Goal: Obtain resource: Download file/media

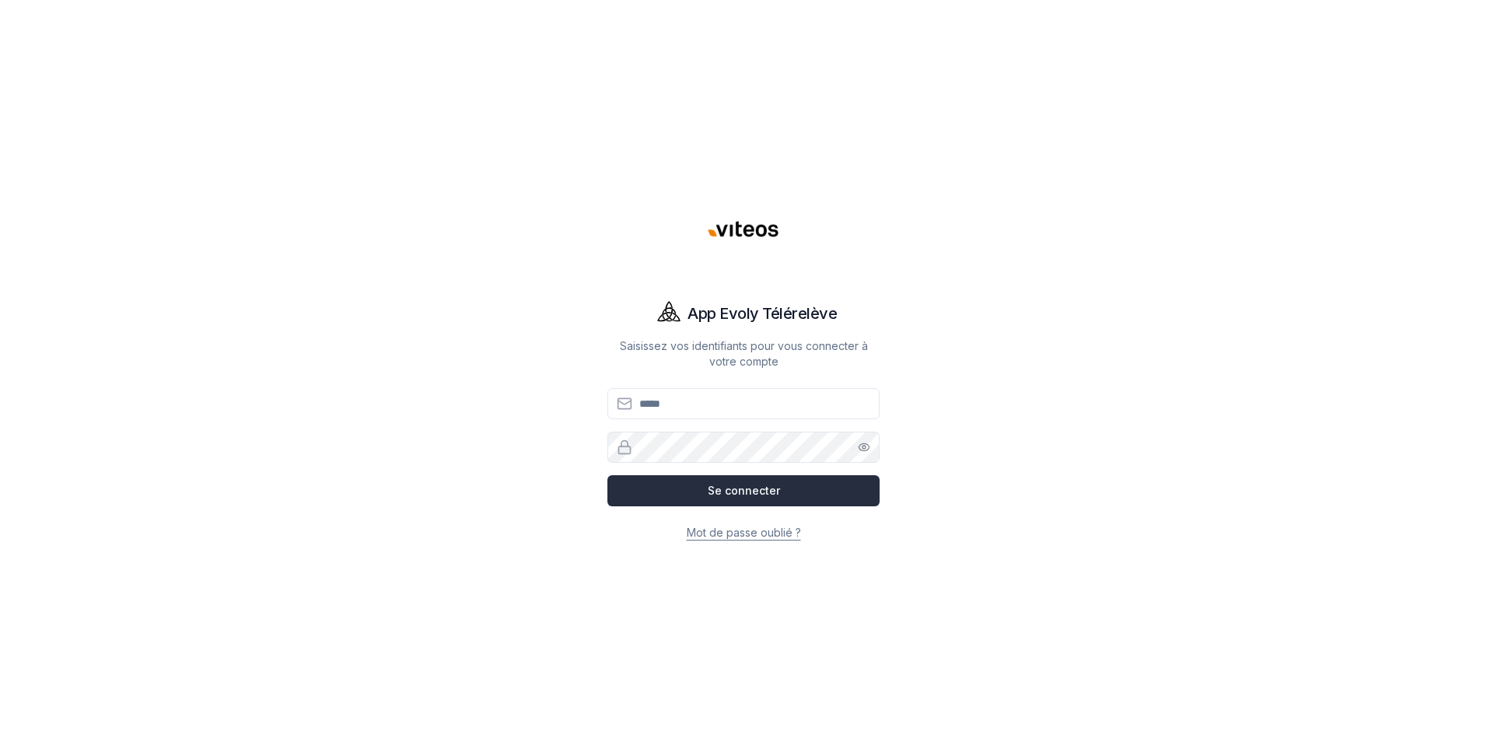
type input "**********"
click at [749, 484] on button "Se connecter" at bounding box center [743, 490] width 272 height 31
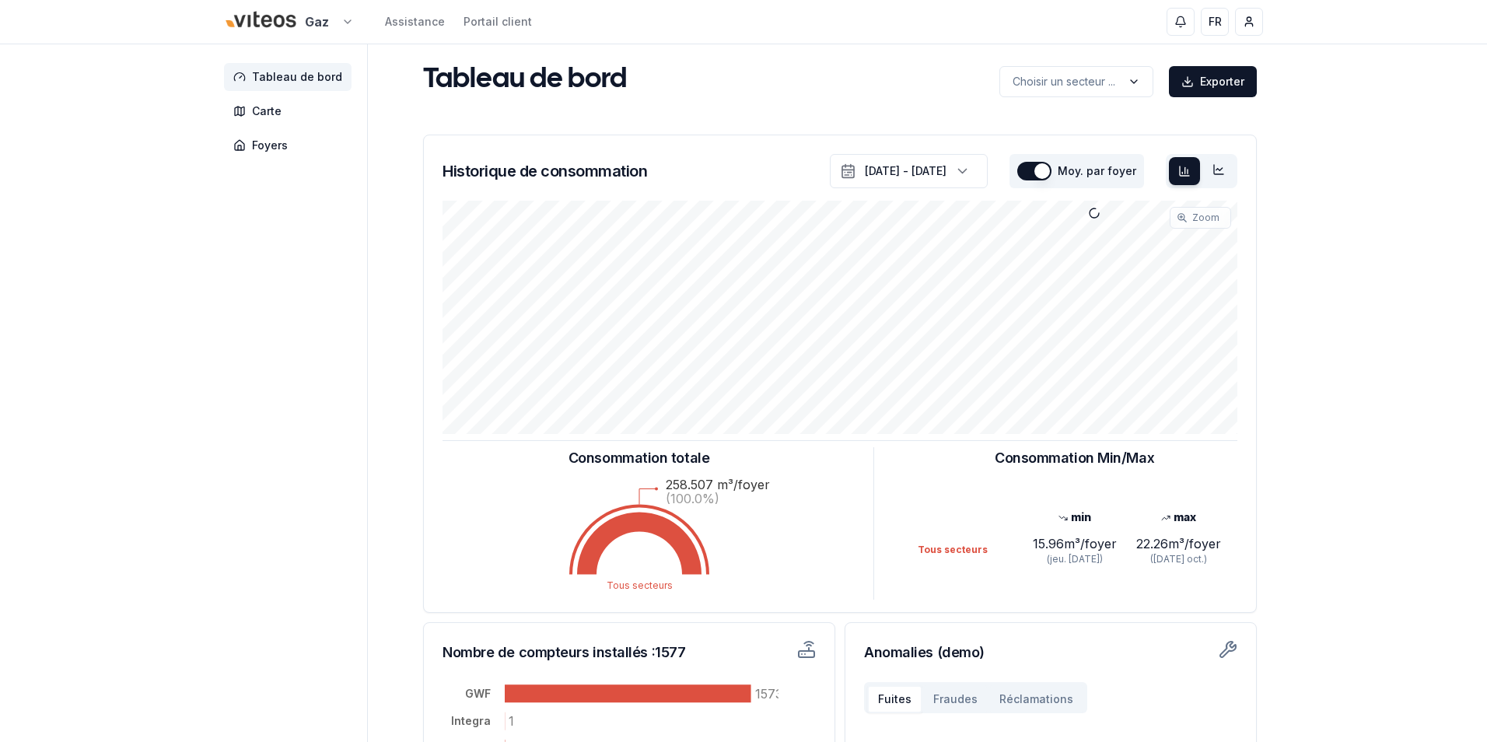
click at [344, 18] on html "Gaz Assistance Portail client FR Massimo Monastra Tableau de bord Carte Foyers …" at bounding box center [743, 481] width 1487 height 963
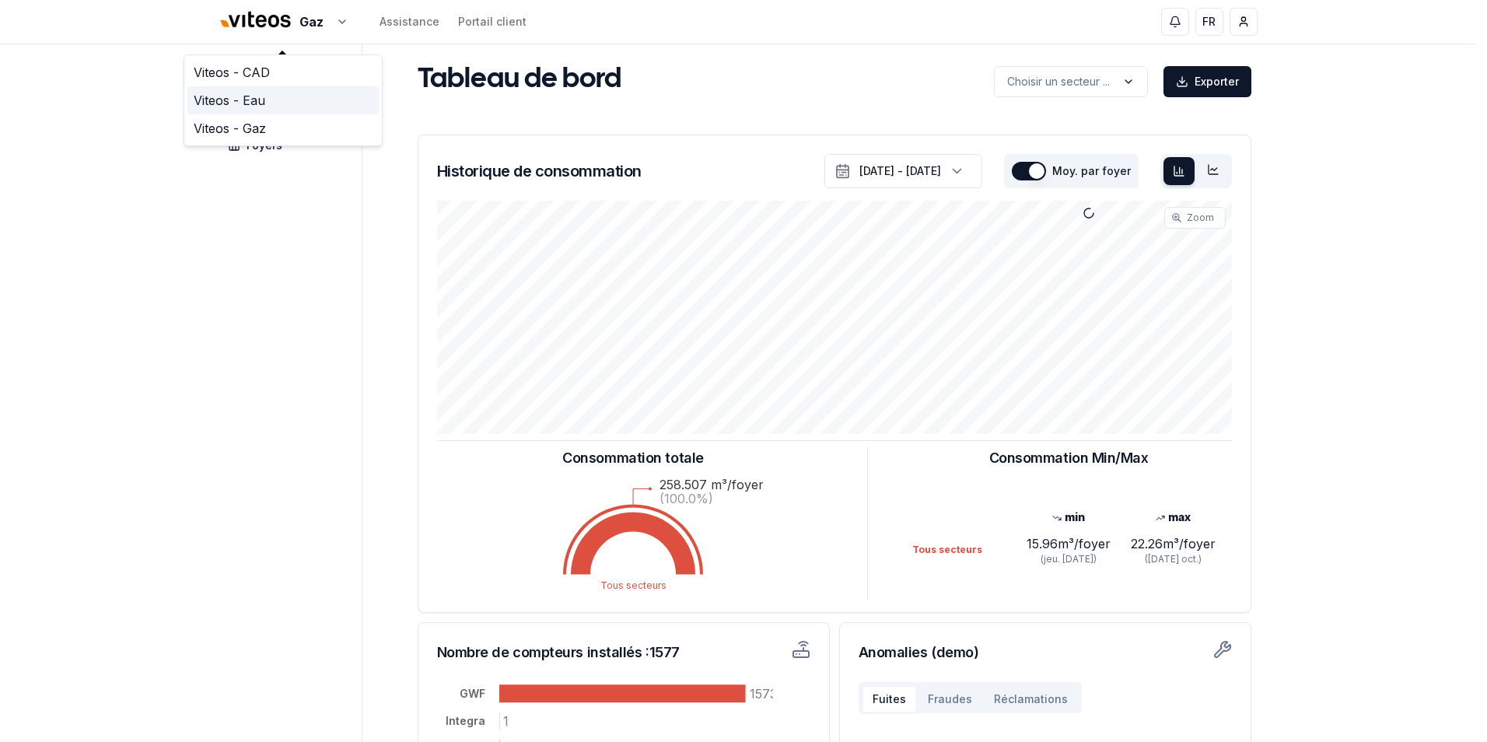
click at [265, 100] on link "Viteos - Eau" at bounding box center [282, 100] width 191 height 28
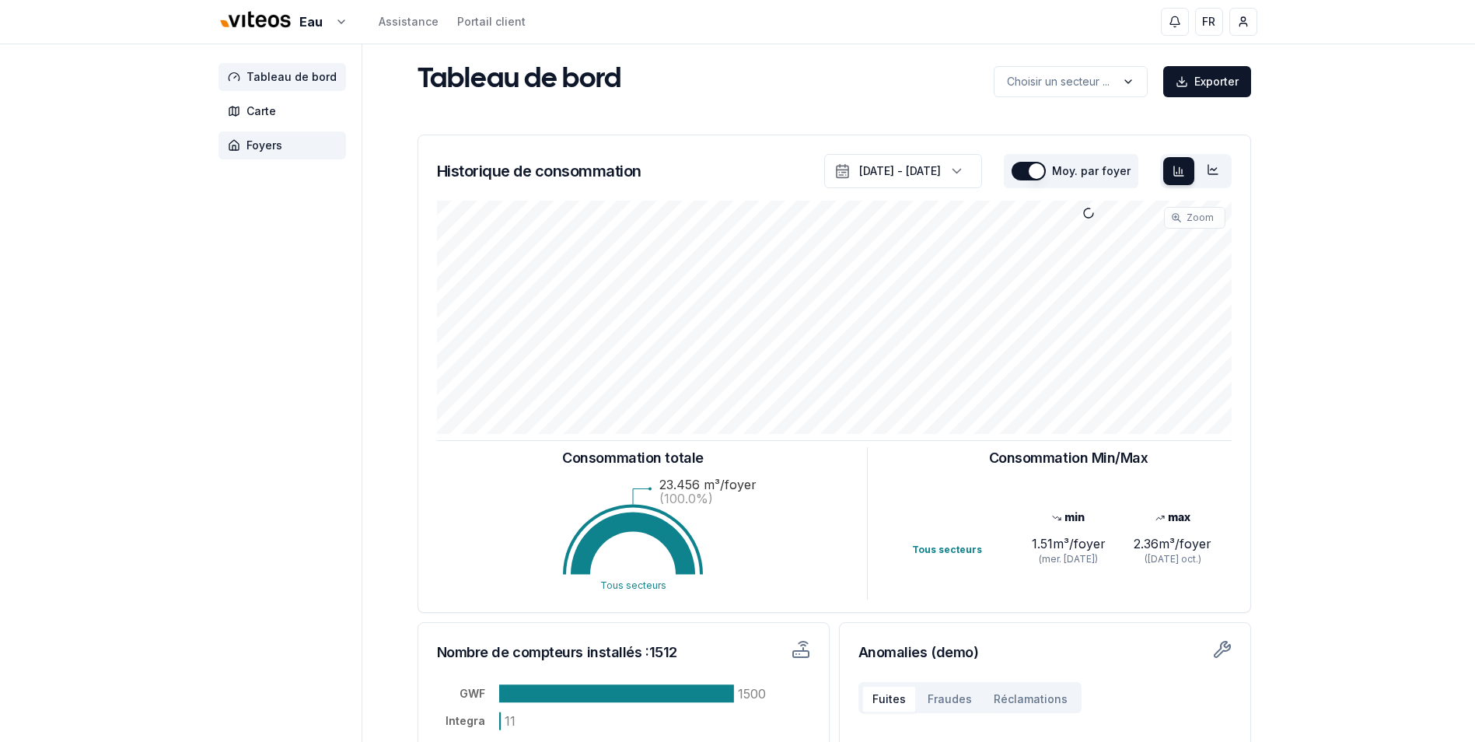
click at [276, 146] on span "Foyers" at bounding box center [264, 146] width 36 height 16
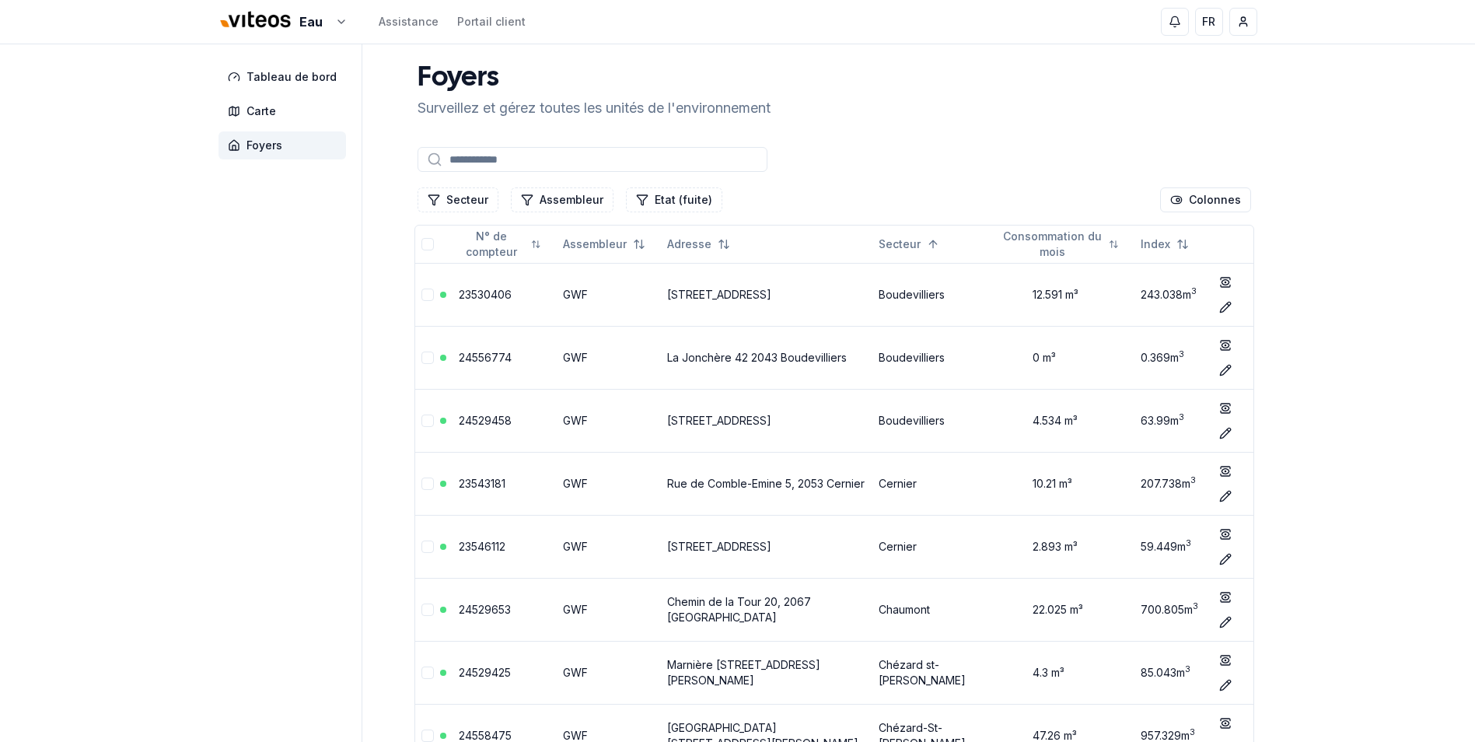
click at [469, 158] on input at bounding box center [593, 159] width 350 height 25
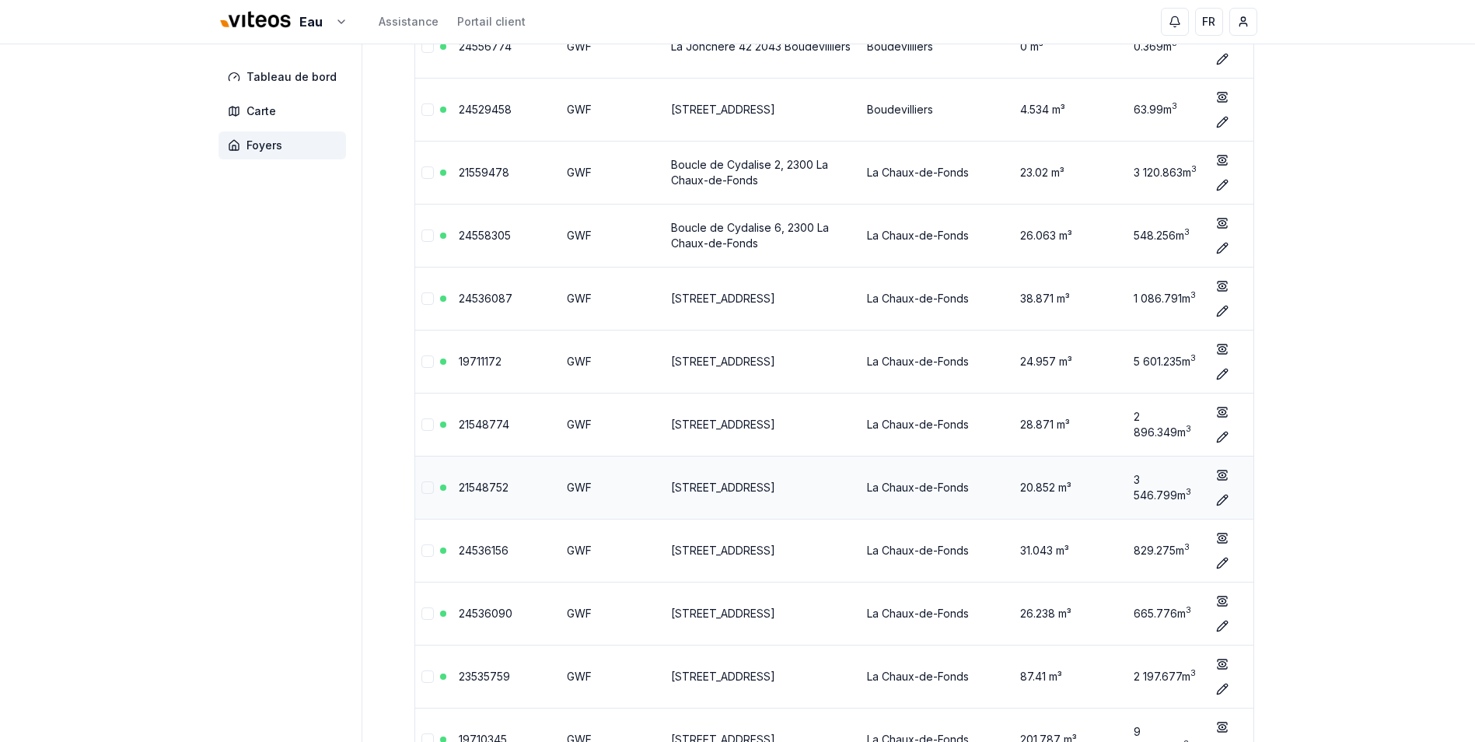
scroll to position [389, 0]
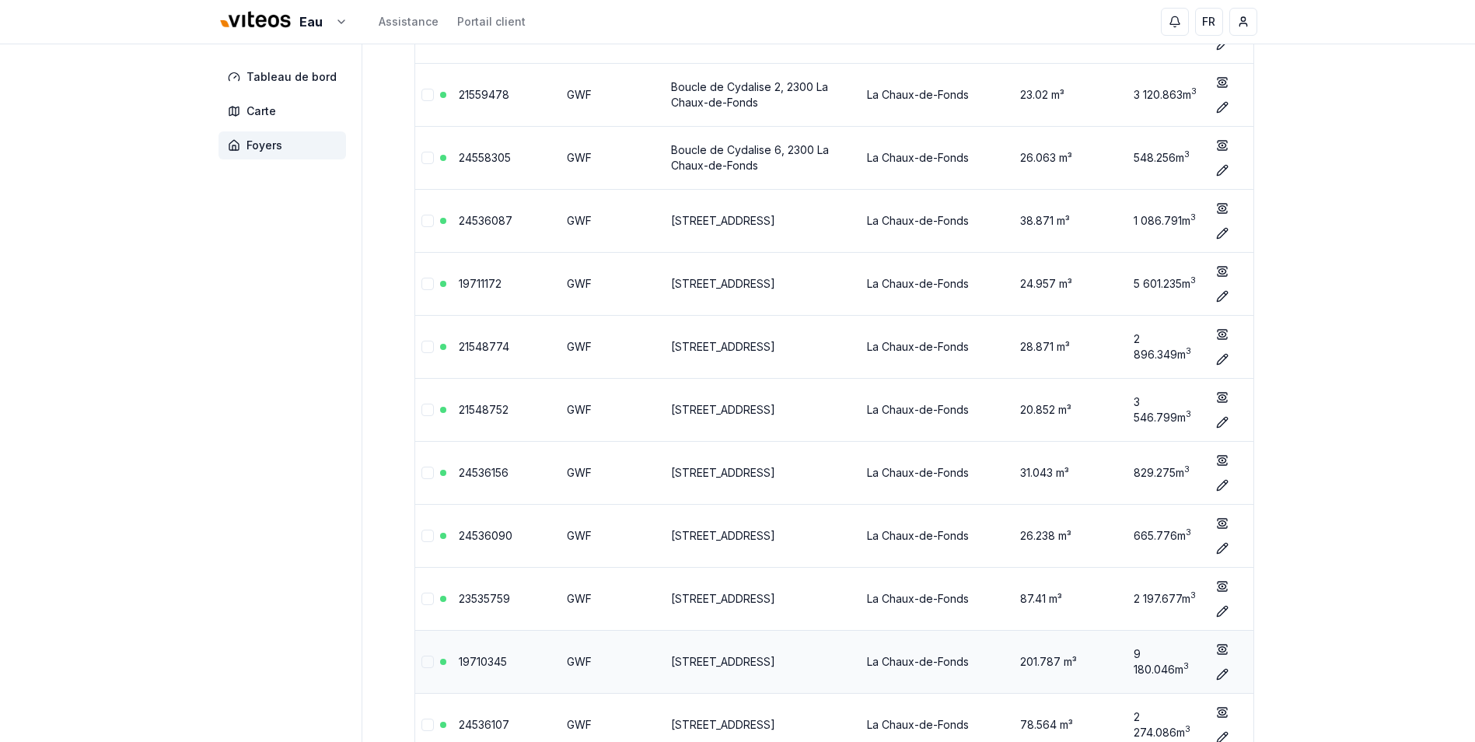
type input "***"
click at [479, 663] on link "19710345" at bounding box center [483, 661] width 48 height 13
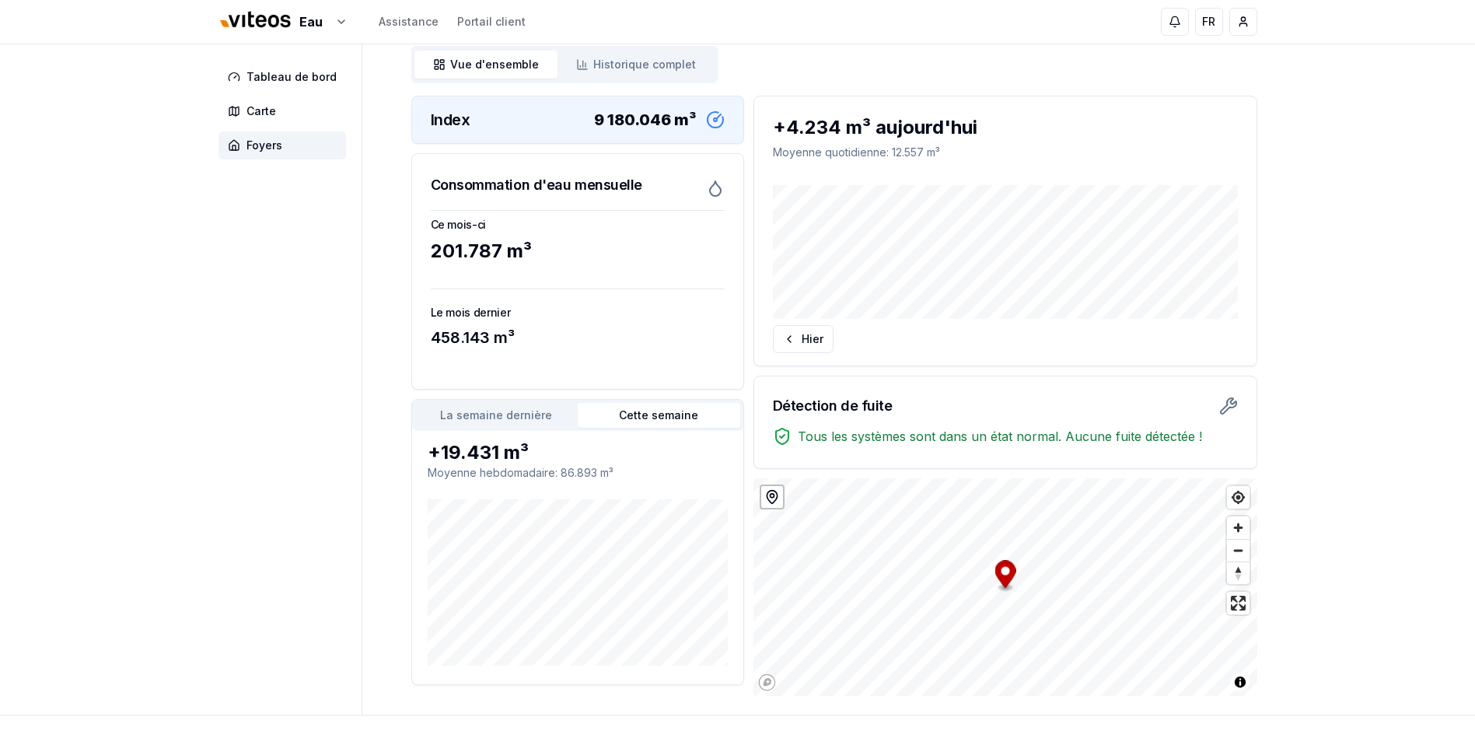
scroll to position [155, 0]
click at [643, 416] on button "Cette semaine" at bounding box center [659, 413] width 162 height 25
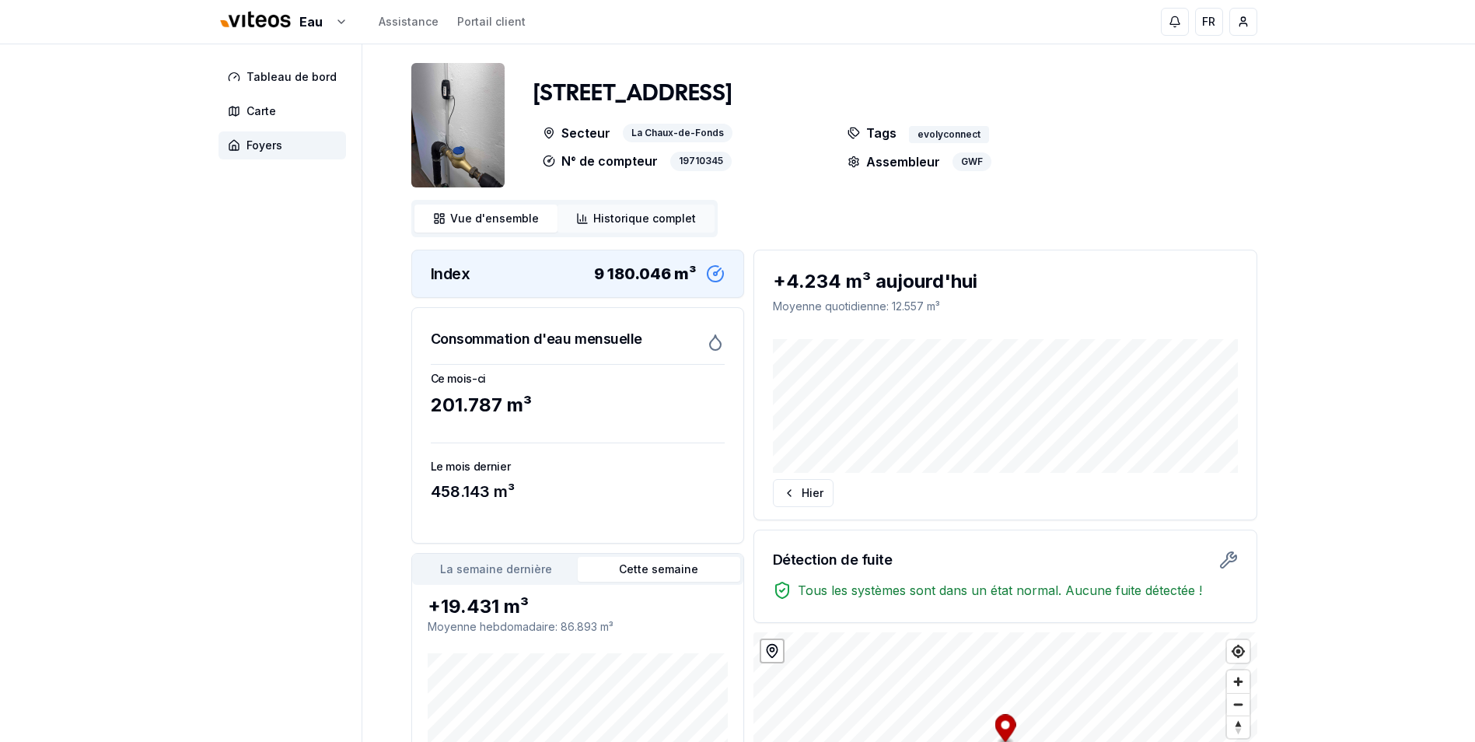
click at [626, 215] on span "Historique complet" at bounding box center [644, 219] width 103 height 16
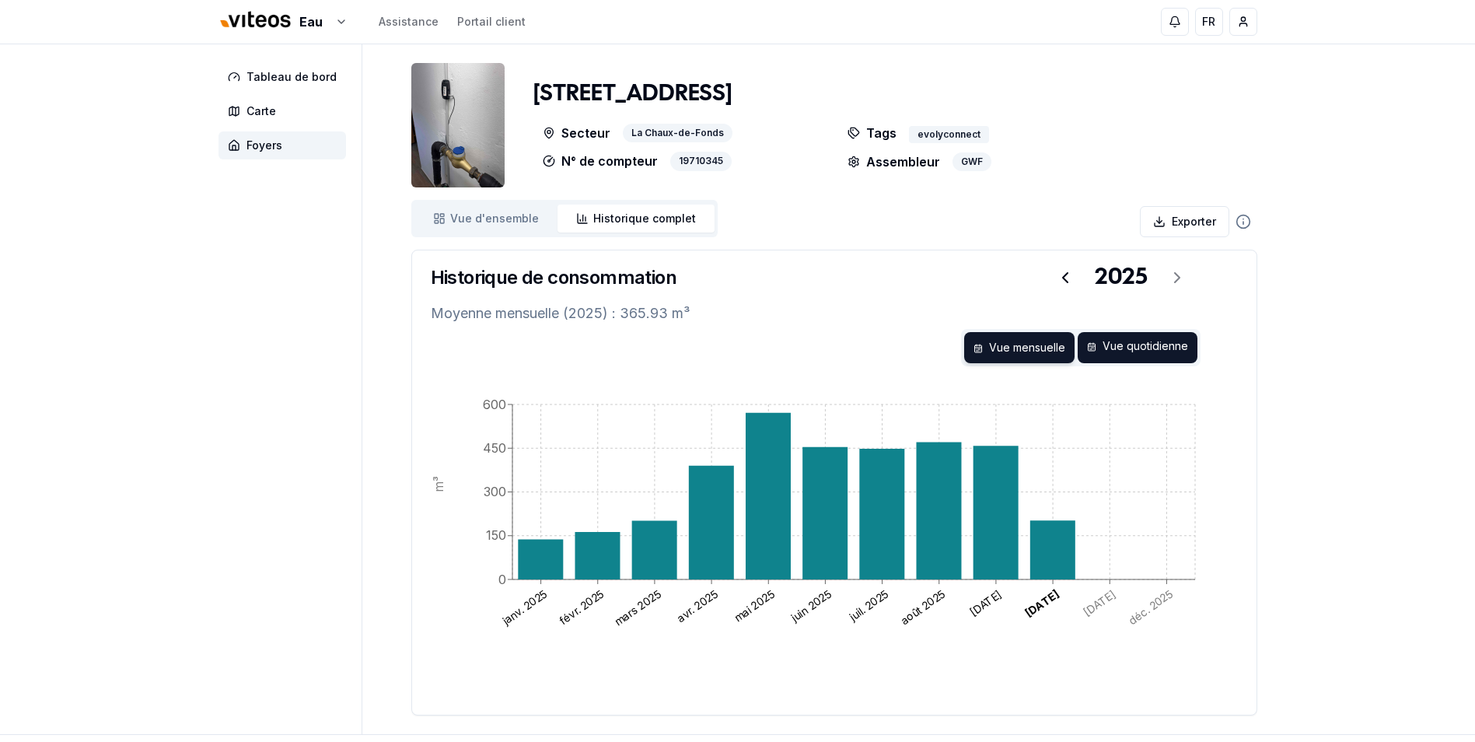
click at [1113, 344] on div "Vue quotidienne" at bounding box center [1138, 347] width 120 height 31
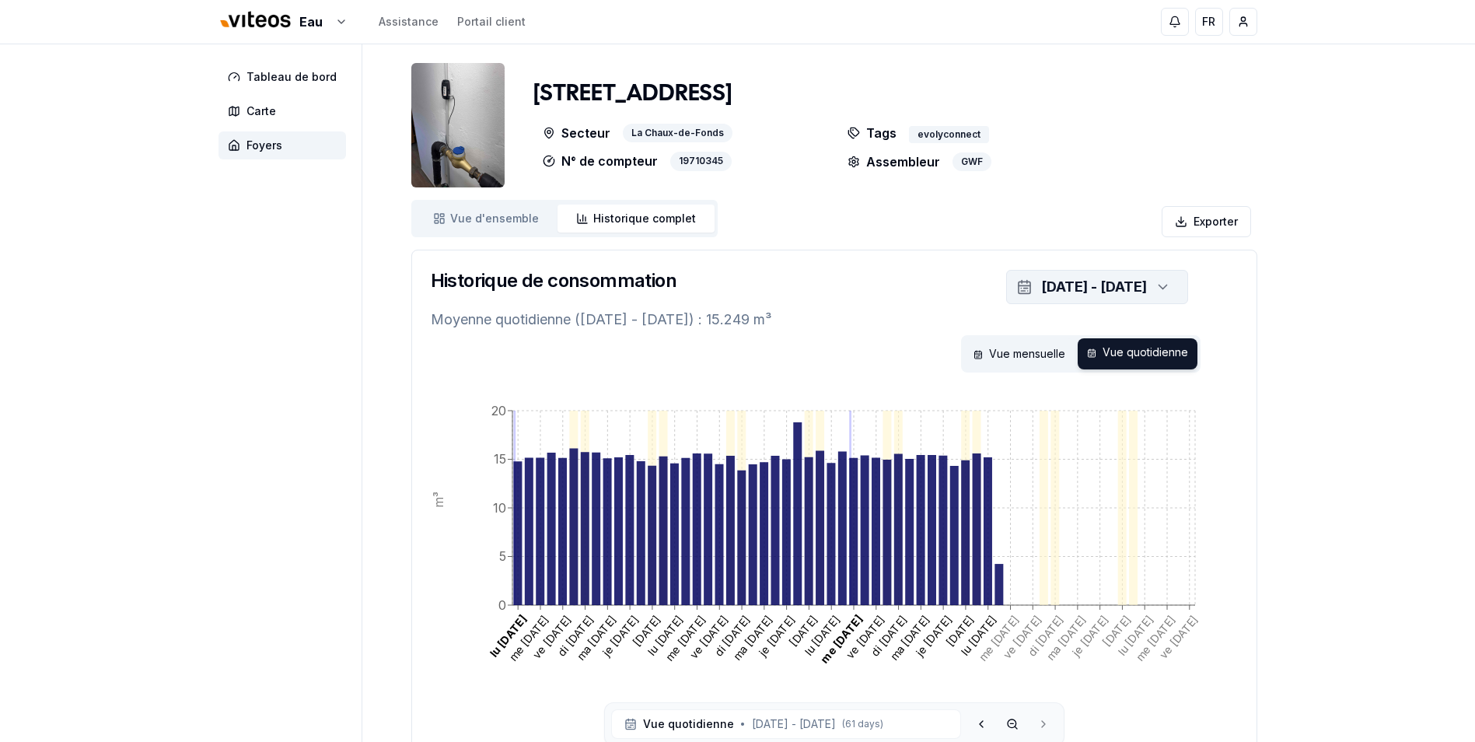
click at [1155, 291] on icon "button" at bounding box center [1163, 286] width 16 height 23
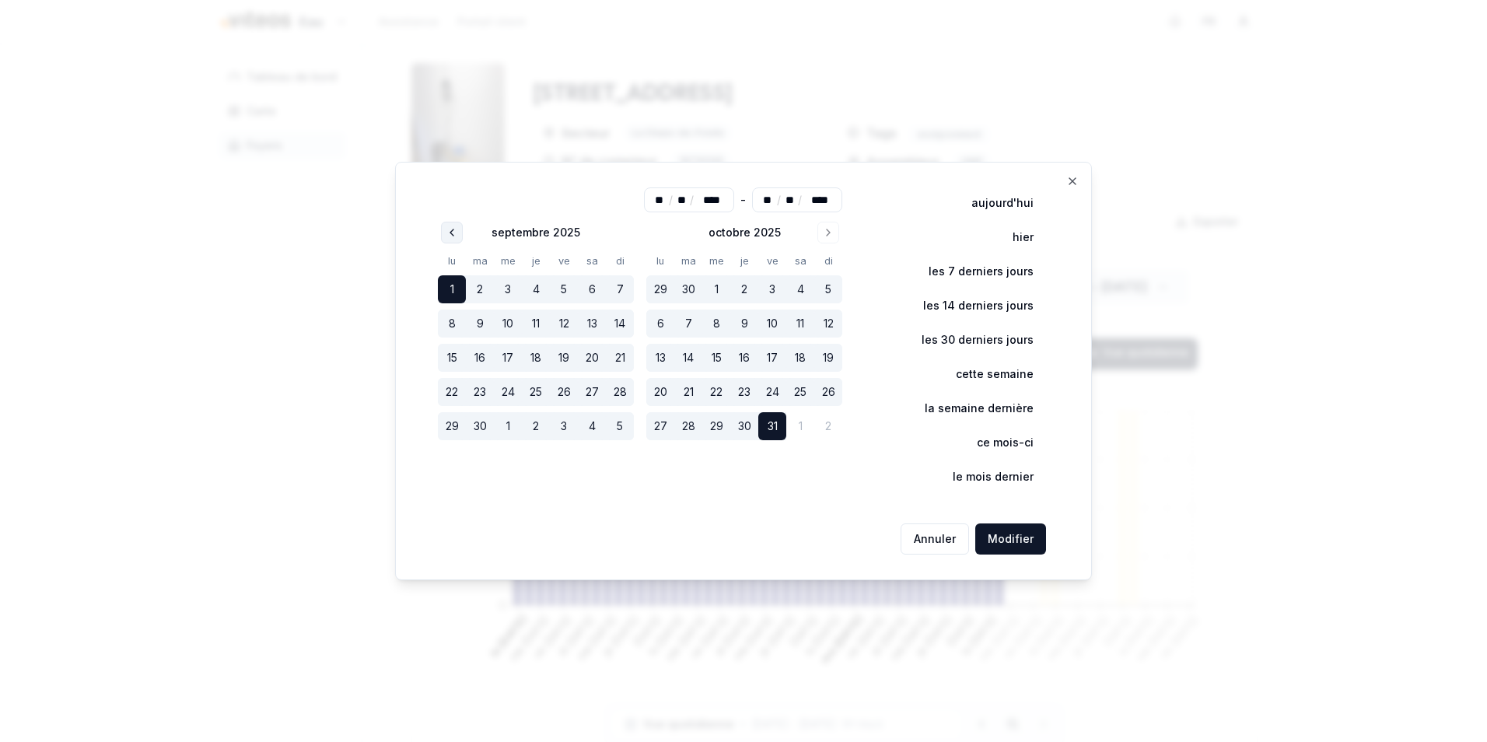
click at [448, 236] on icon "Go to previous month" at bounding box center [451, 232] width 12 height 12
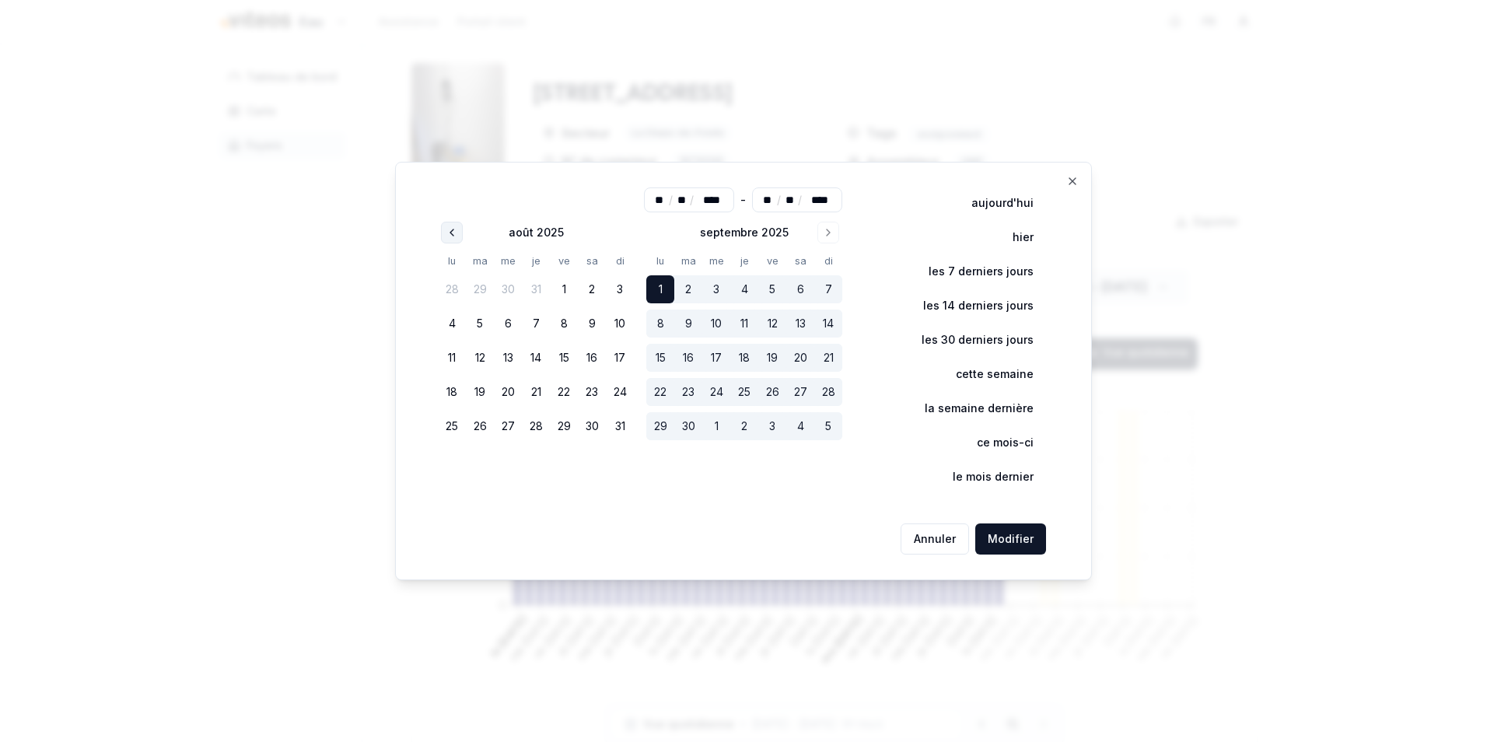
click at [448, 236] on icon "Go to previous month" at bounding box center [451, 232] width 12 height 12
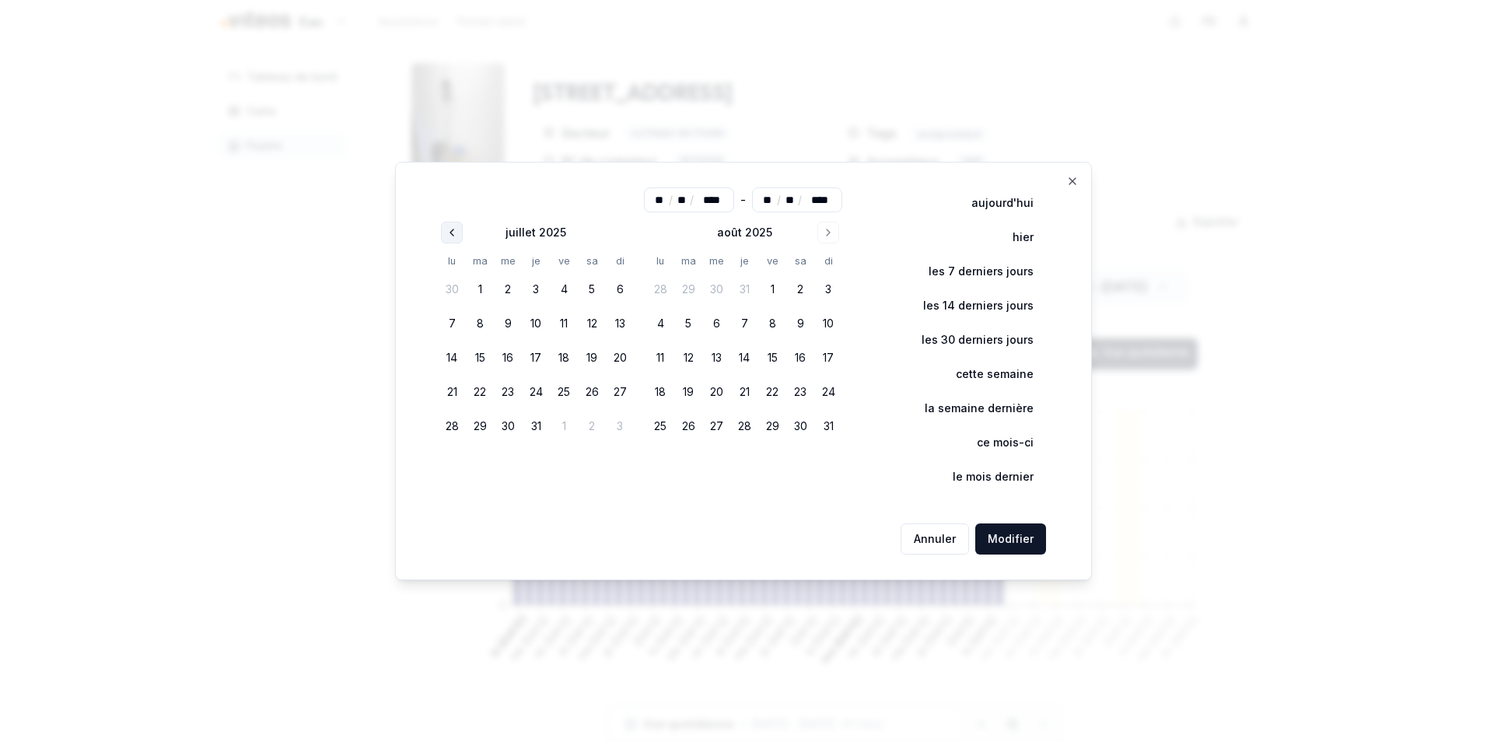
click at [448, 235] on icon "Go to previous month" at bounding box center [451, 232] width 12 height 12
click at [448, 234] on icon "Go to previous month" at bounding box center [451, 232] width 12 height 12
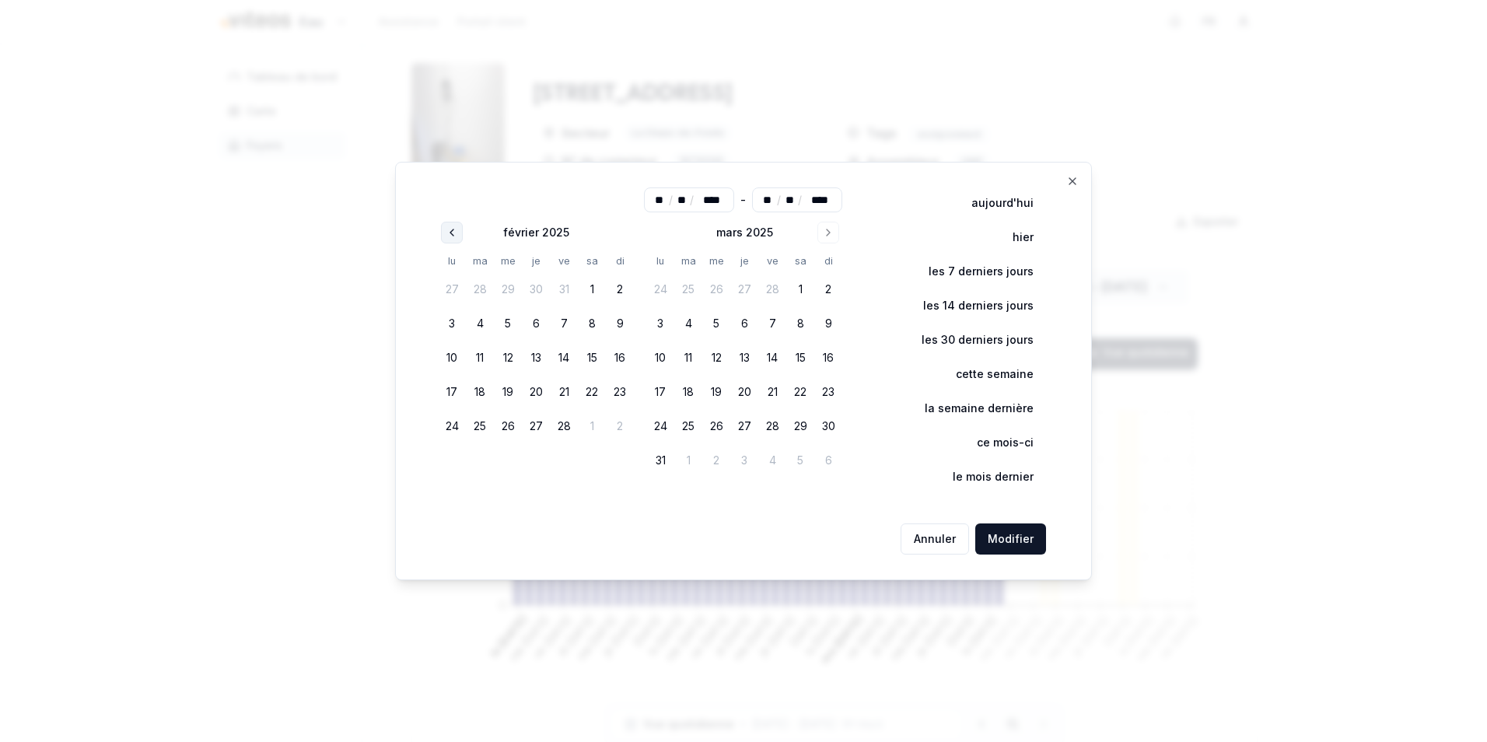
click at [448, 234] on icon "Go to previous month" at bounding box center [451, 232] width 12 height 12
click at [832, 234] on icon "Go to next month" at bounding box center [828, 232] width 12 height 12
click at [514, 286] on button "1" at bounding box center [508, 289] width 28 height 28
type input "**"
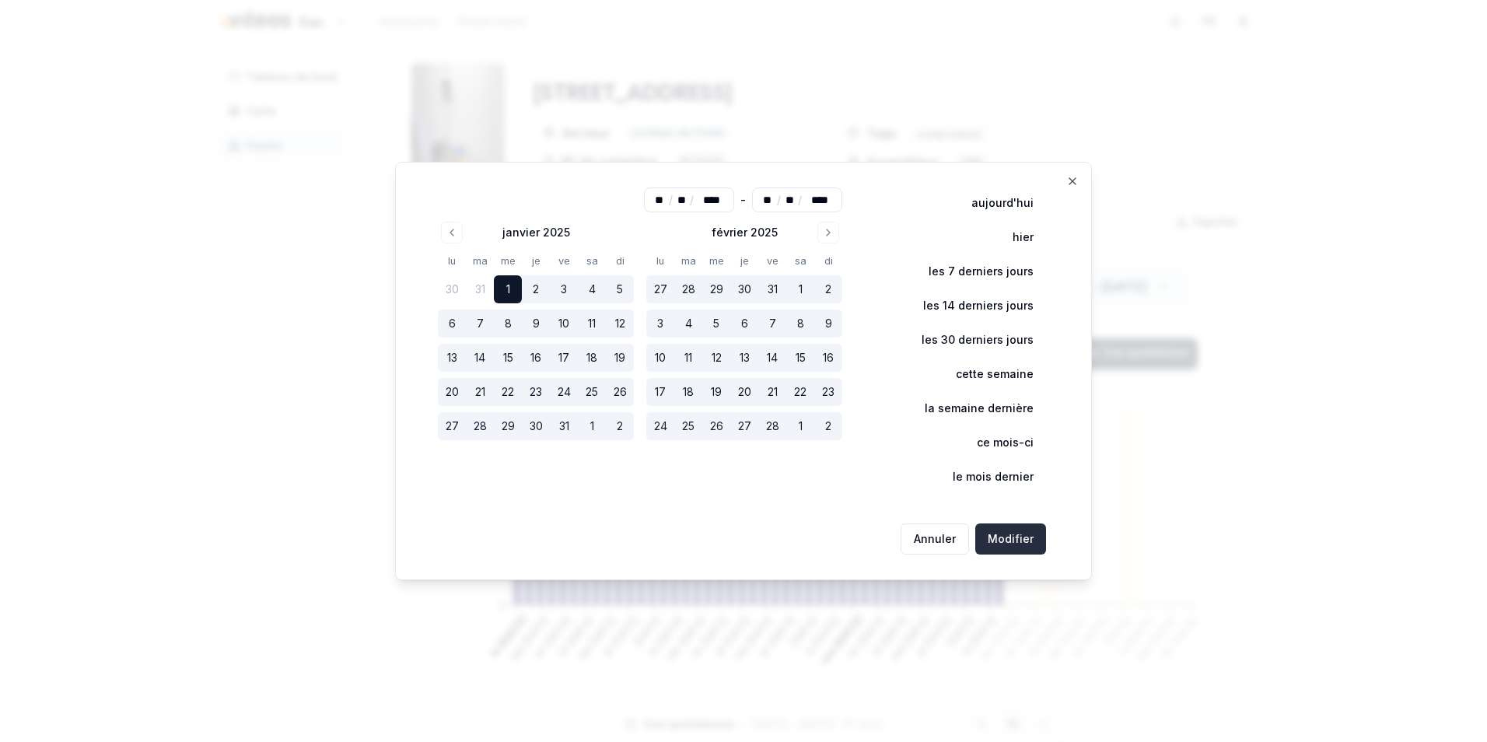
click at [1020, 541] on button "Modifier" at bounding box center [1010, 538] width 71 height 31
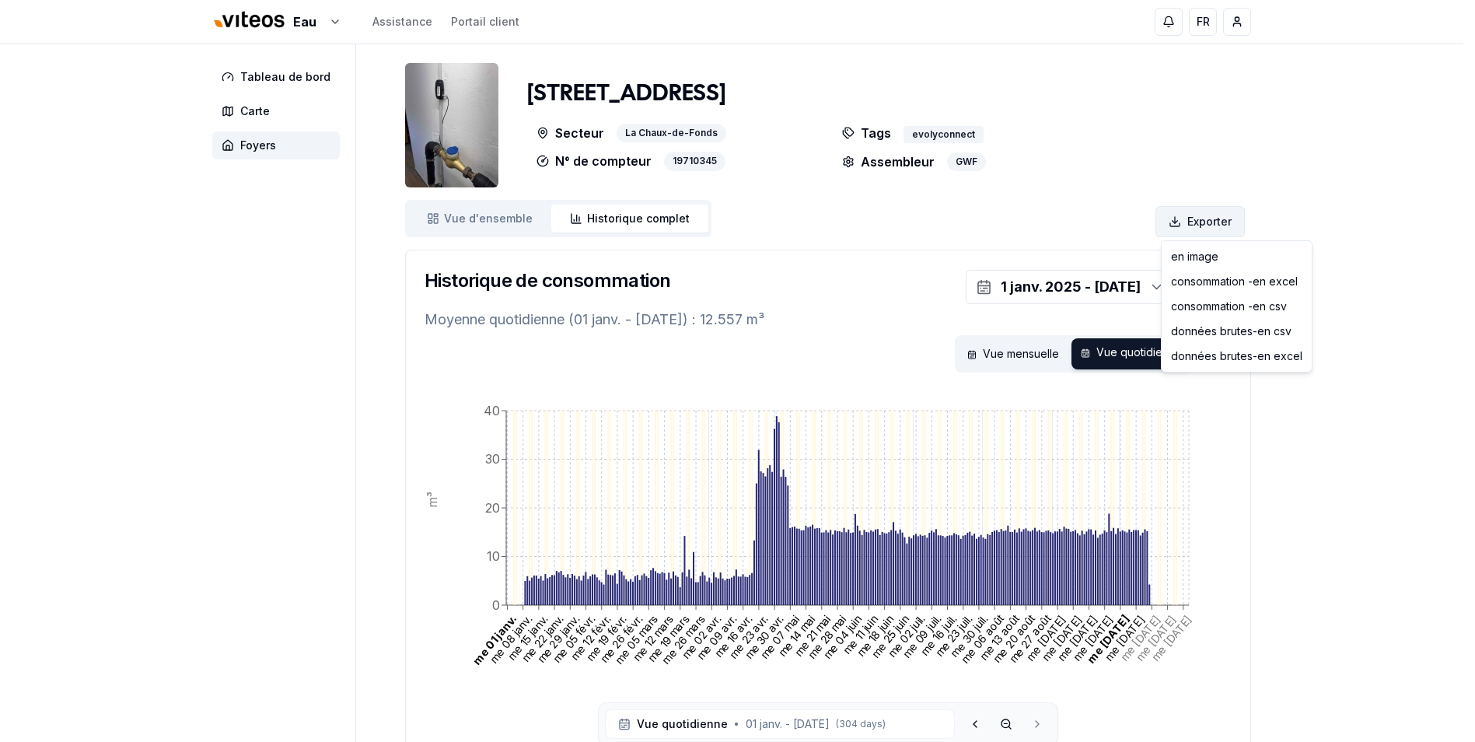
click at [1212, 218] on html "Eau Assistance Portail client FR Massimo Monastra Tableau de bord Carte Foyers …" at bounding box center [737, 429] width 1475 height 859
click at [1237, 356] on div "données brutes - en excel" at bounding box center [1237, 356] width 144 height 25
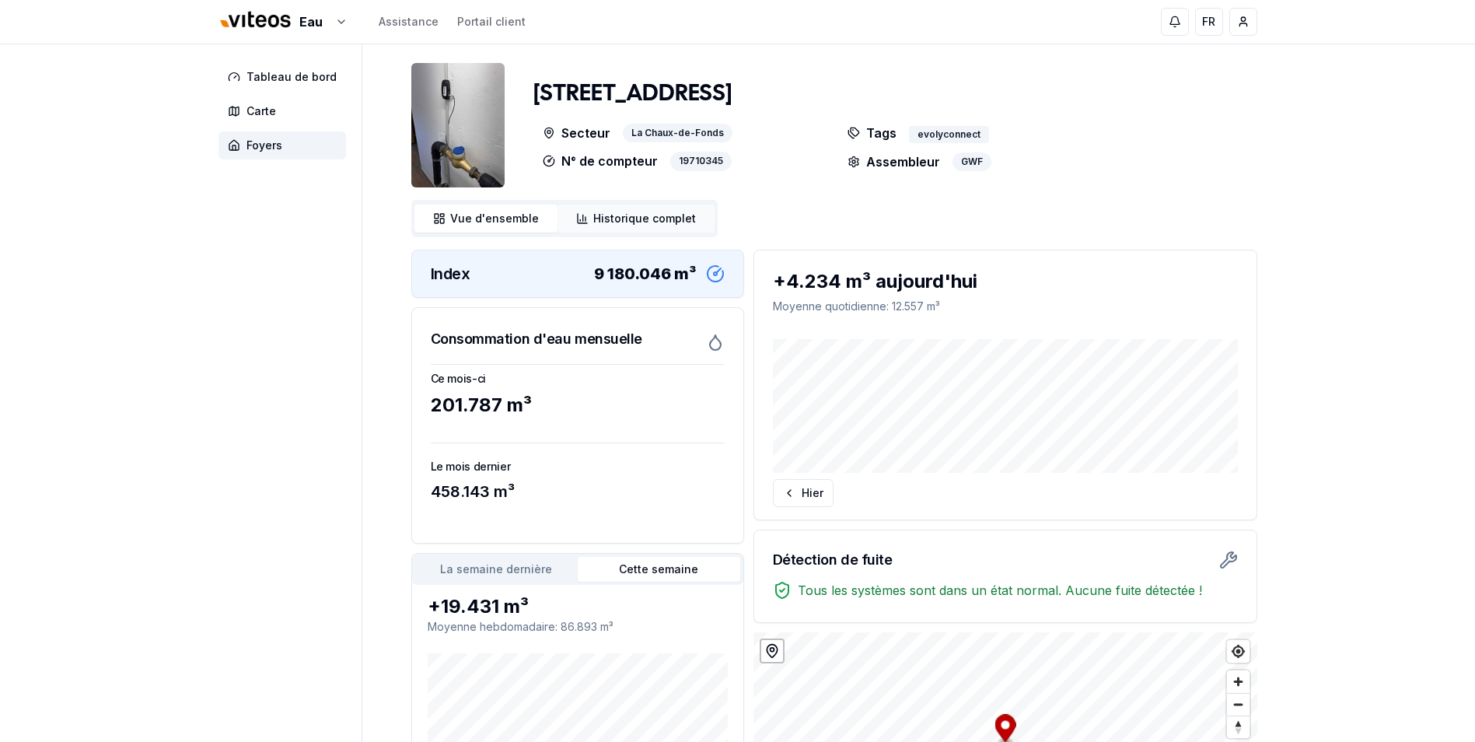
click at [629, 222] on span "Historique complet" at bounding box center [644, 219] width 103 height 16
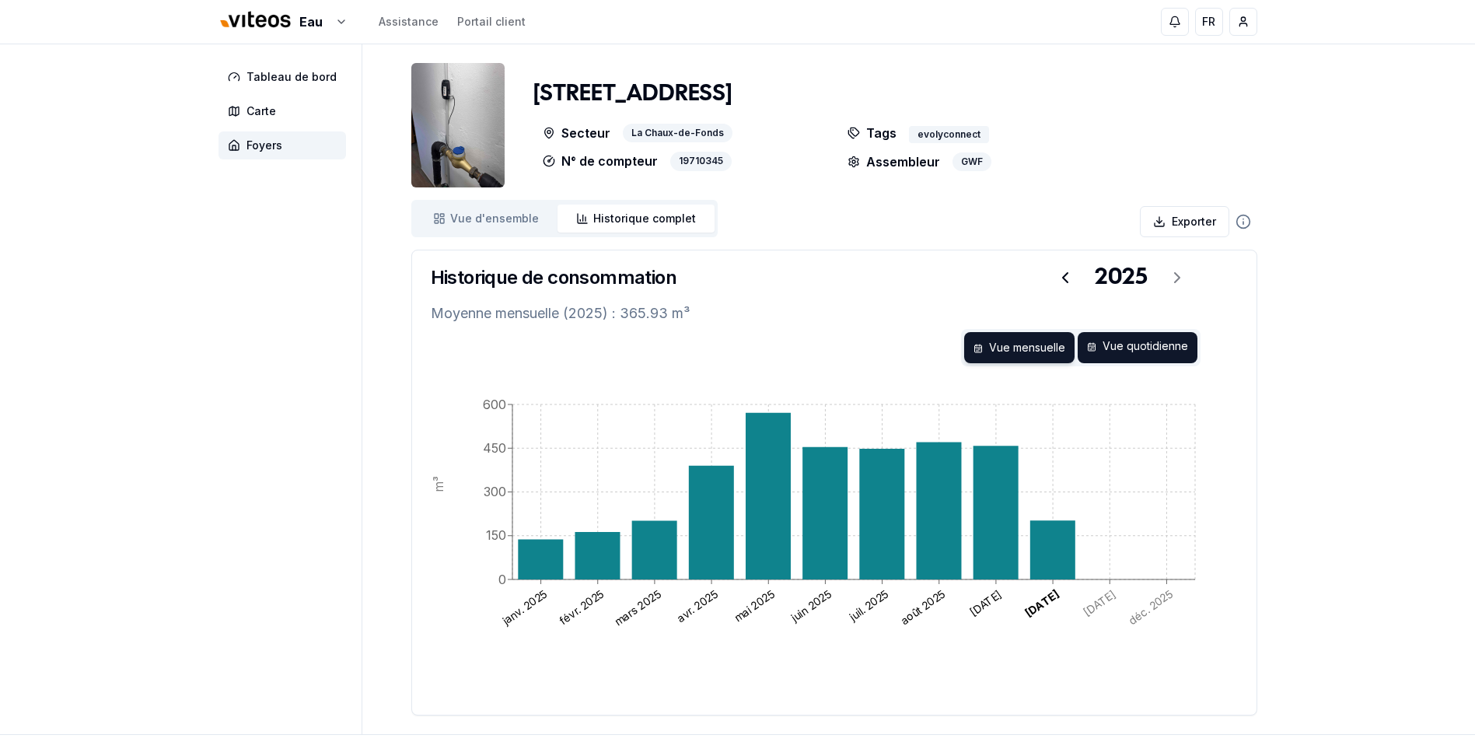
click at [1147, 344] on div "Vue quotidienne" at bounding box center [1138, 347] width 120 height 31
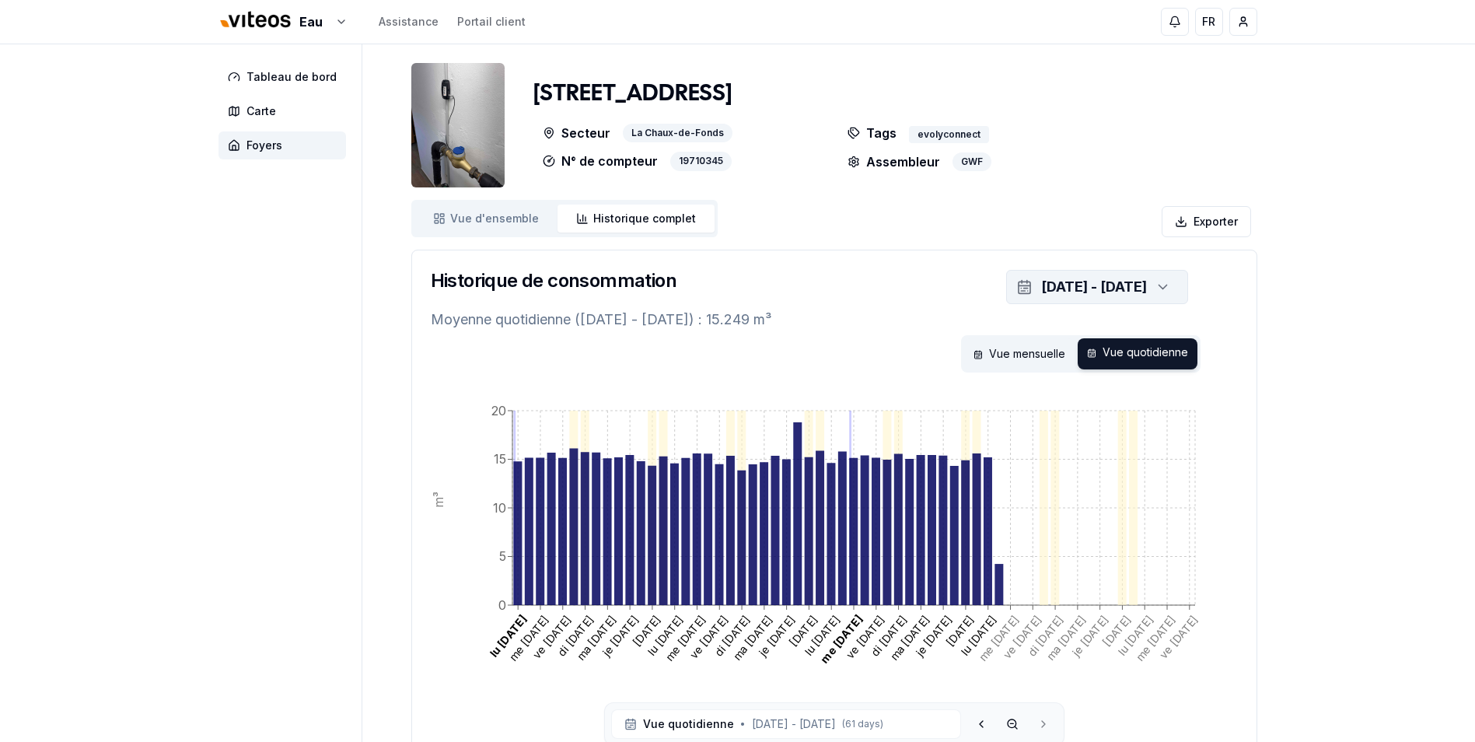
click at [1172, 284] on div "button" at bounding box center [1160, 286] width 35 height 23
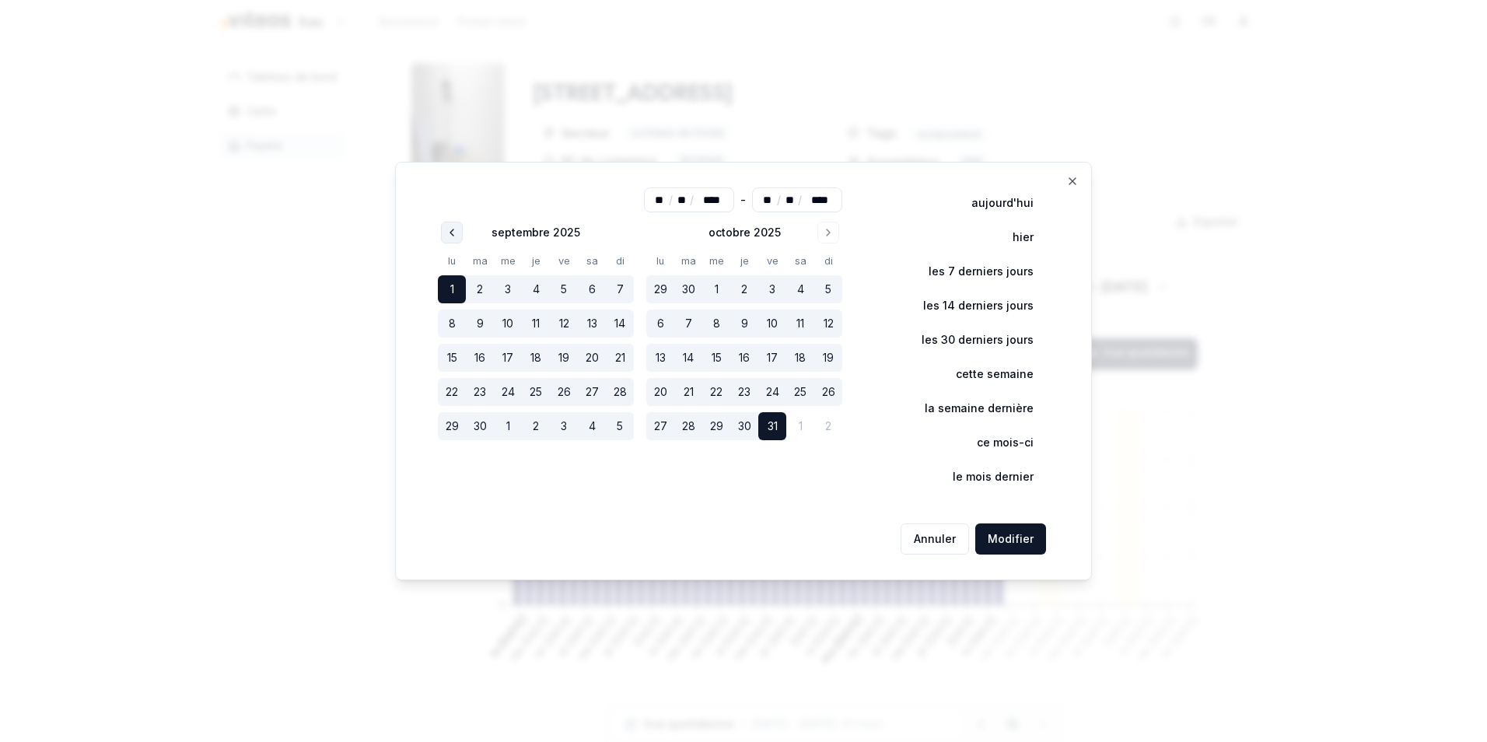
click at [456, 228] on icon "Go to previous month" at bounding box center [451, 232] width 12 height 12
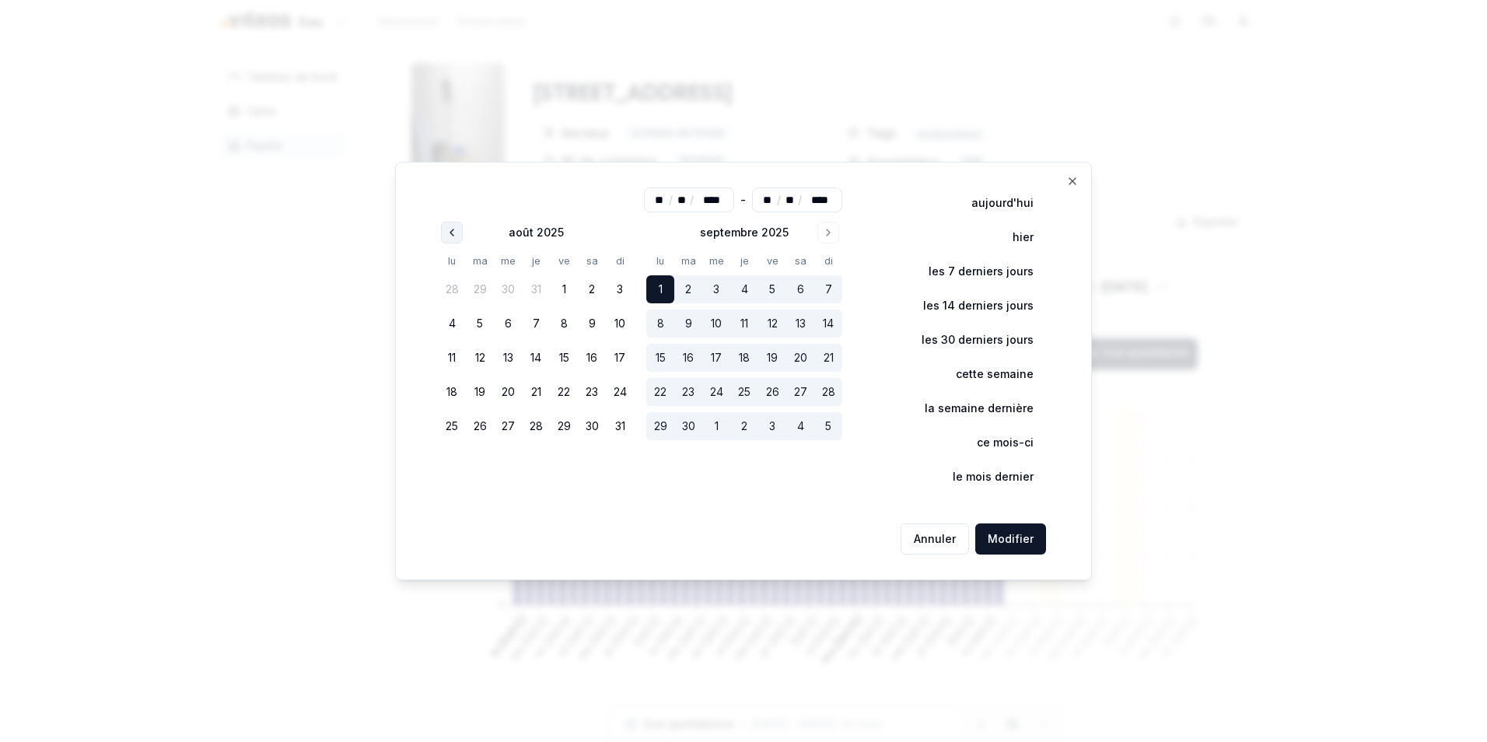
click at [453, 231] on icon "Go to previous month" at bounding box center [451, 232] width 3 height 6
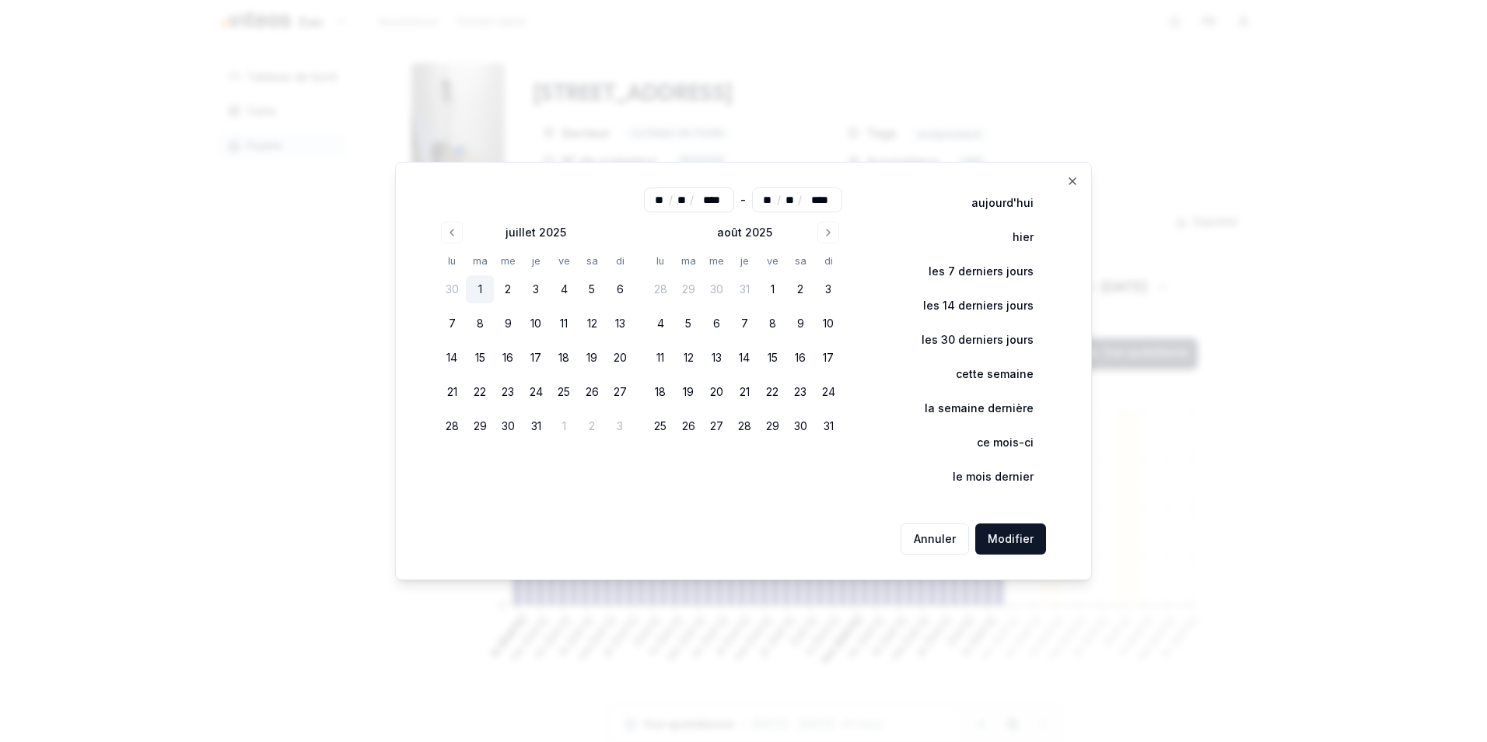
click at [482, 290] on button "1" at bounding box center [480, 289] width 28 height 28
type input "**"
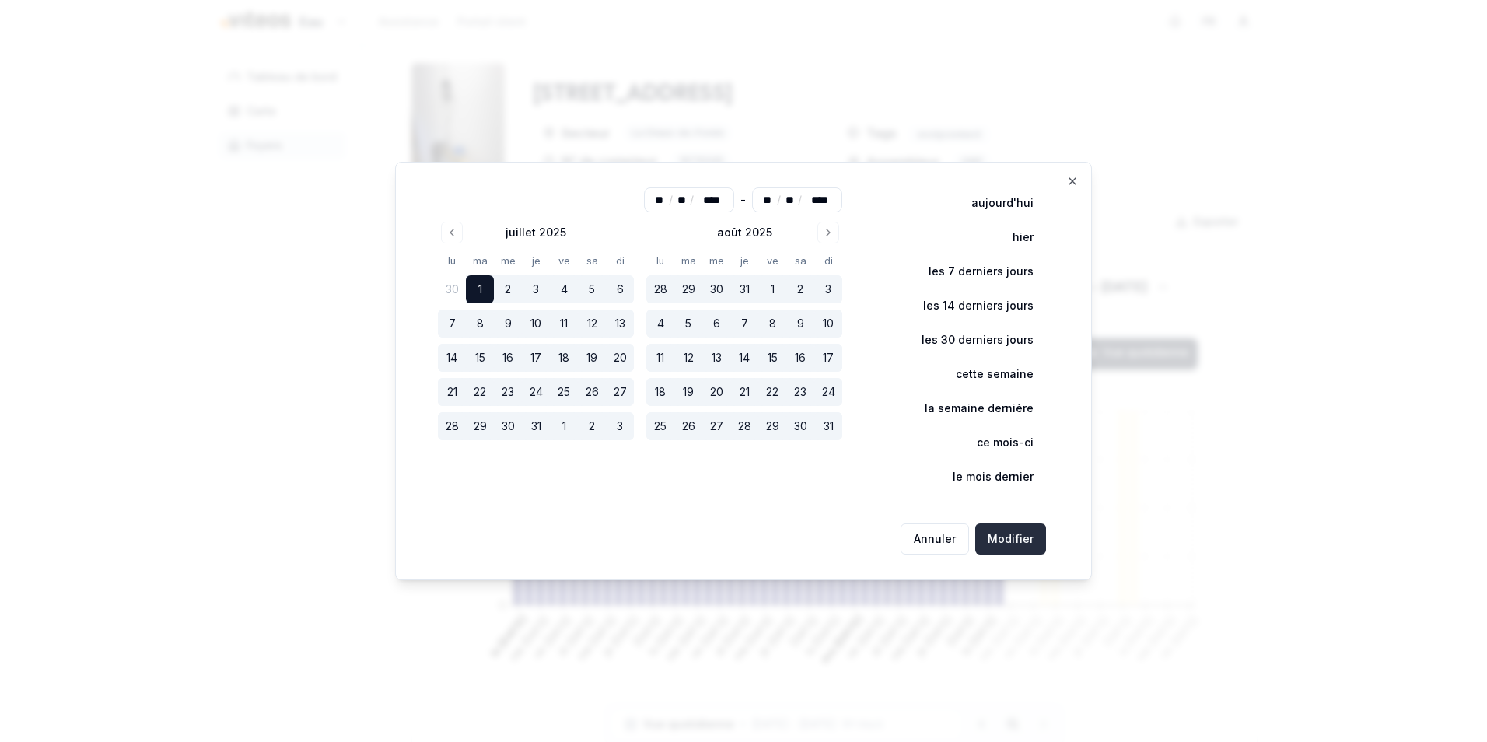
click at [1022, 540] on button "Modifier" at bounding box center [1010, 538] width 71 height 31
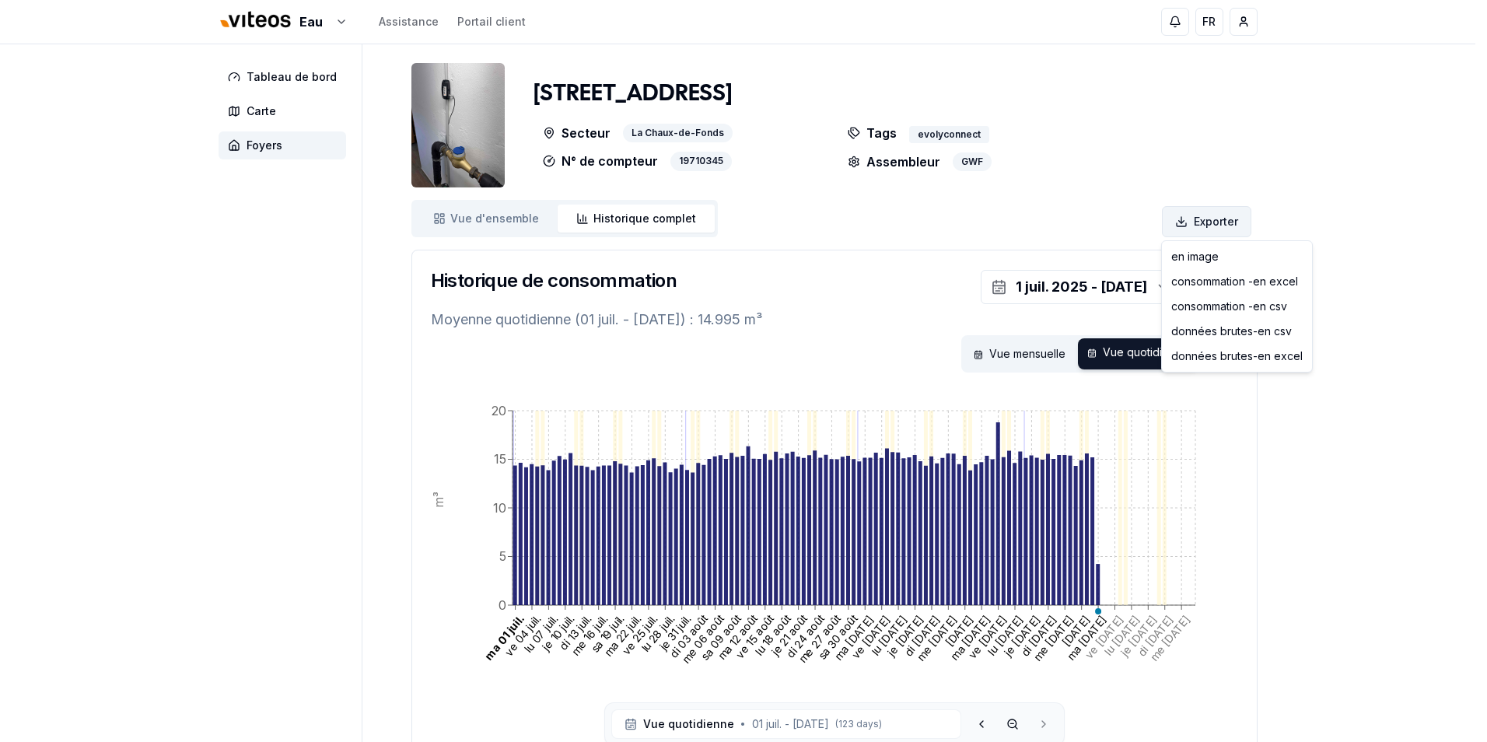
click at [1207, 225] on html "Eau Assistance Portail client FR Massimo Monastra Tableau de bord Carte Foyers …" at bounding box center [743, 429] width 1487 height 859
click at [1212, 281] on div "consommation - en excel" at bounding box center [1237, 281] width 144 height 25
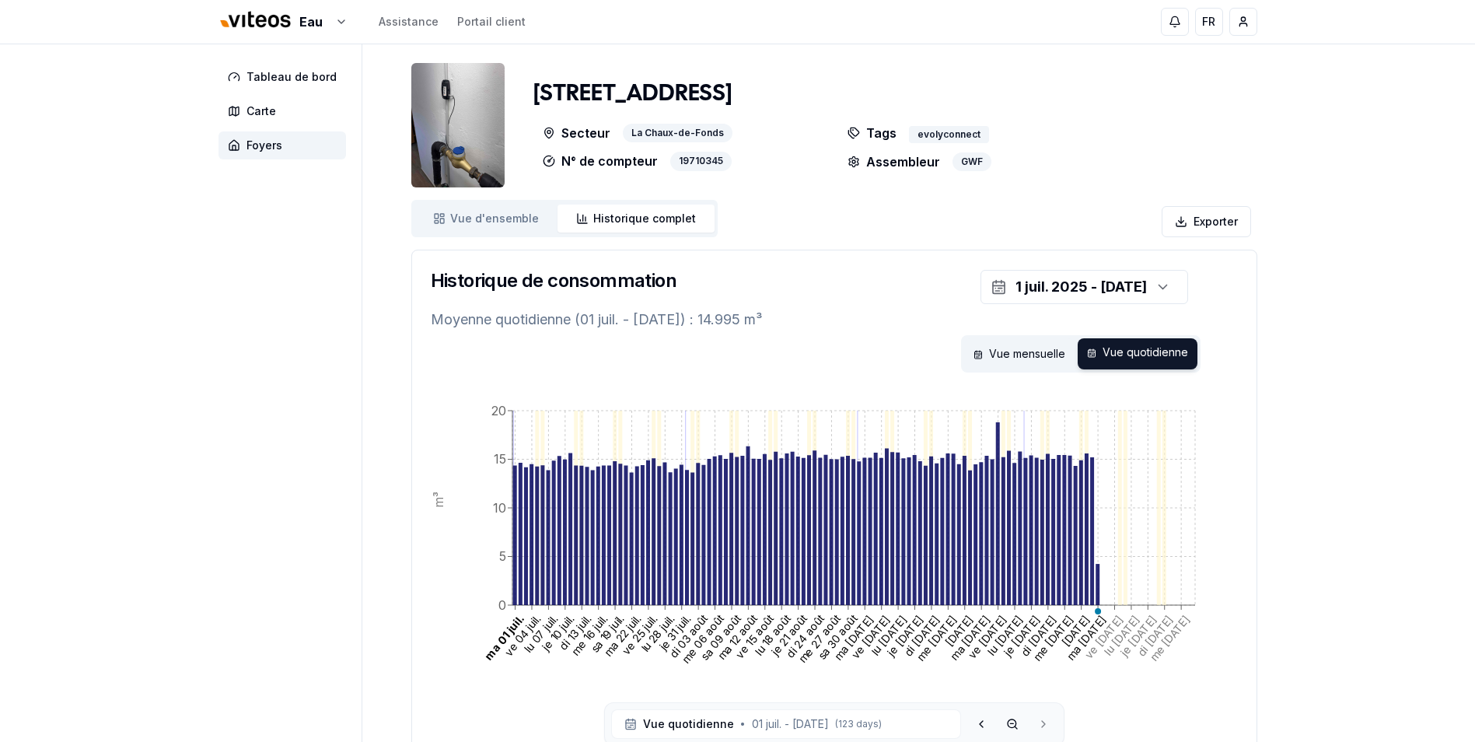
click at [1389, 243] on div "Eau Assistance Portail client FR Massimo Monastra Tableau de bord Carte Foyers …" at bounding box center [737, 429] width 1475 height 859
click at [1215, 217] on html "Eau Assistance Portail client FR Massimo Monastra Tableau de bord Carte Foyers …" at bounding box center [737, 429] width 1475 height 859
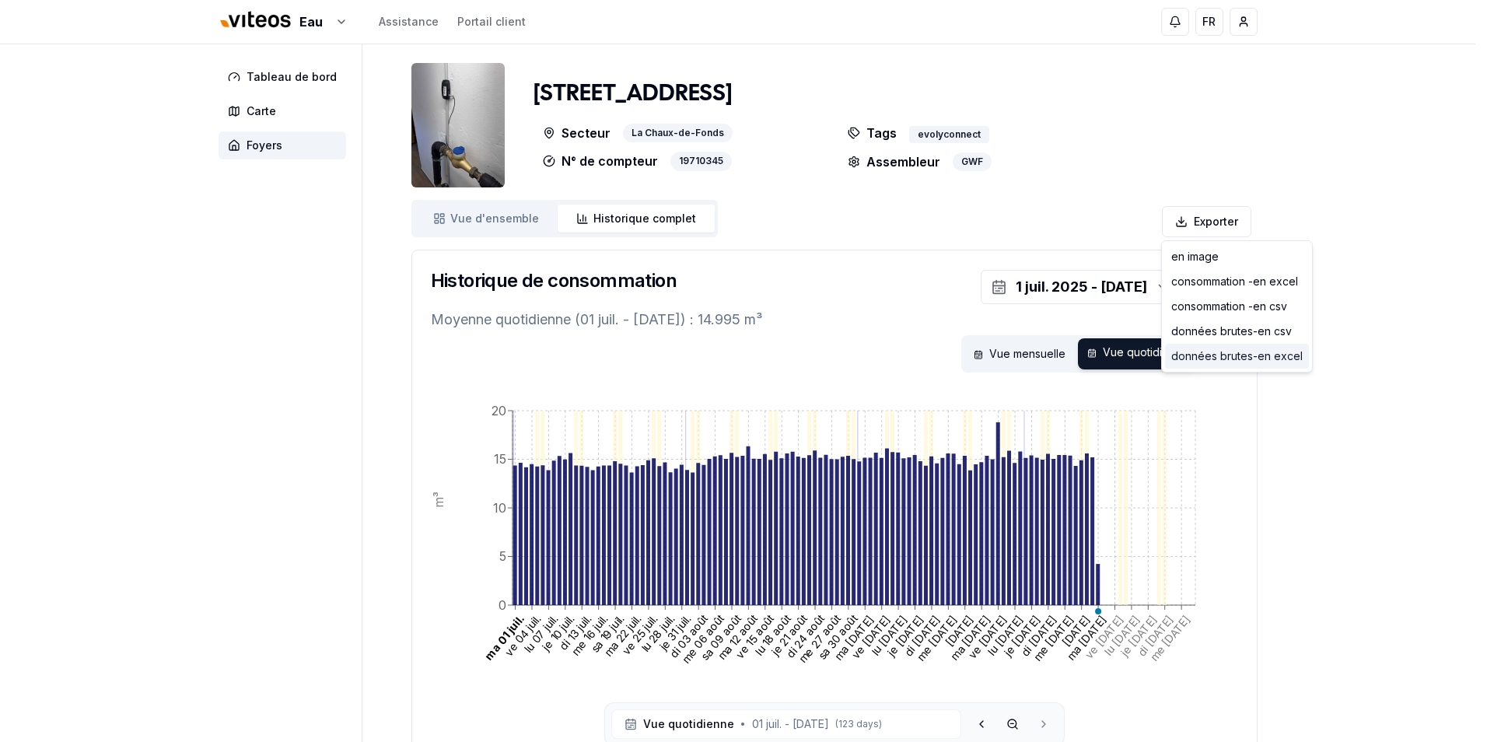
click at [1231, 360] on div "données brutes - en excel" at bounding box center [1237, 356] width 144 height 25
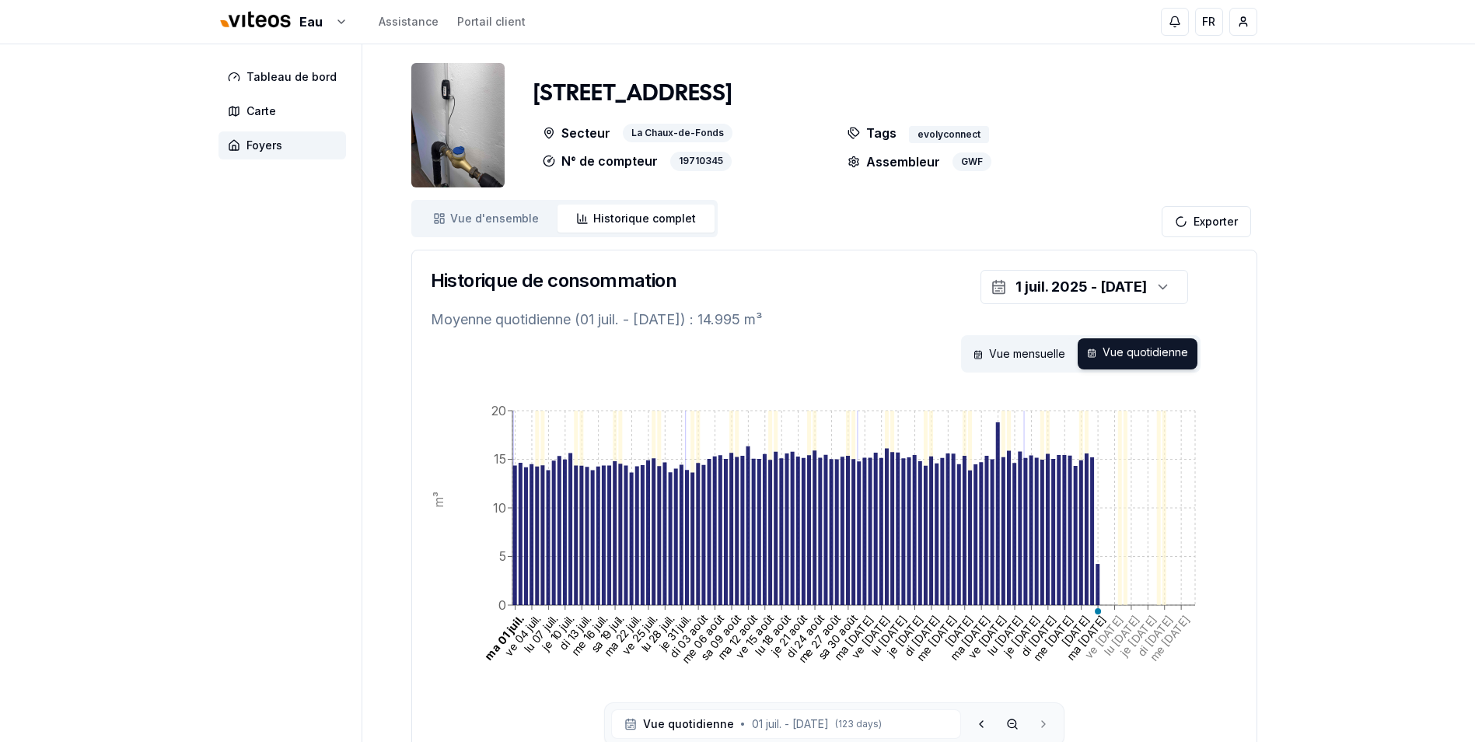
click at [1151, 352] on div "Vue quotidienne" at bounding box center [1138, 353] width 120 height 31
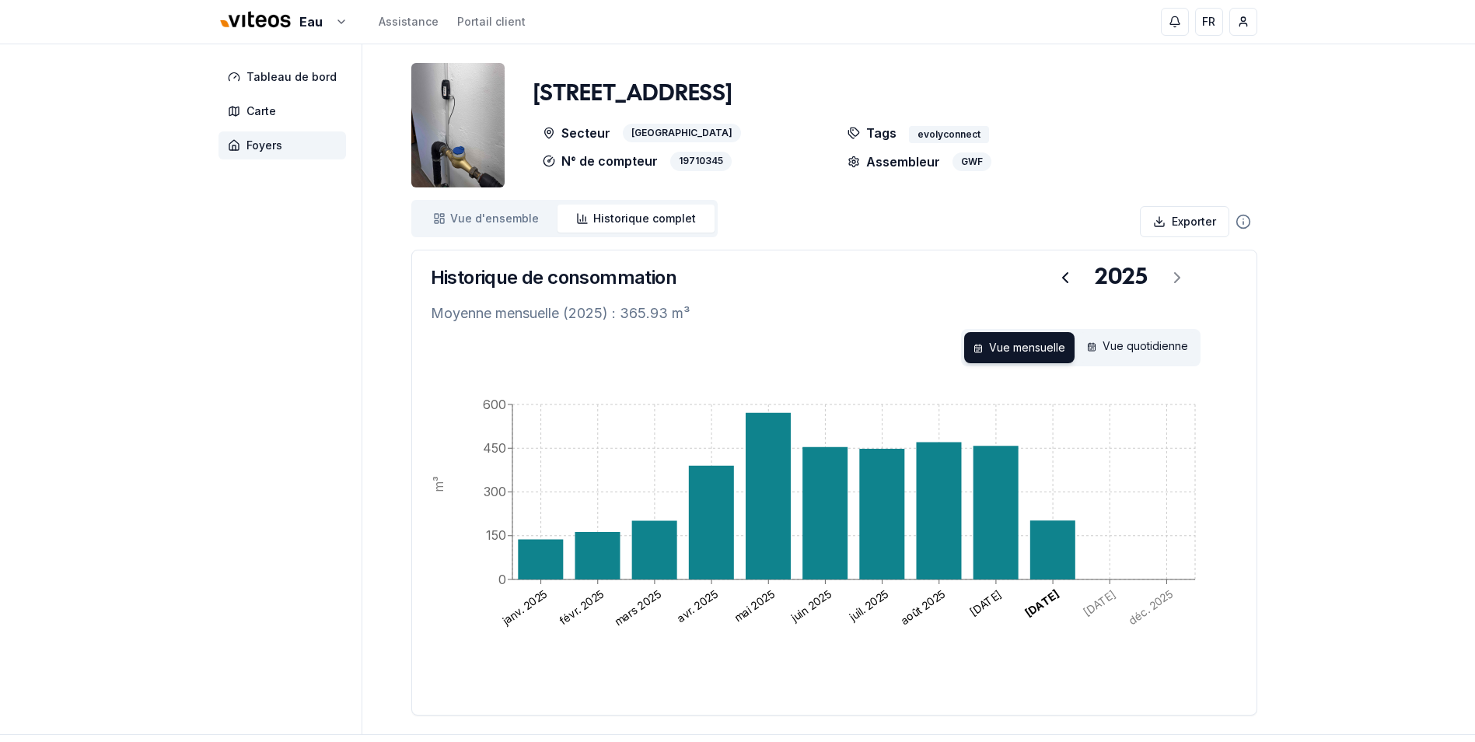
click at [1352, 377] on div "Eau Assistance Portail client FR Massimo Monastra Tableau de bord Carte Foyers …" at bounding box center [737, 404] width 1475 height 809
click at [1162, 349] on div "Vue quotidienne" at bounding box center [1138, 347] width 120 height 31
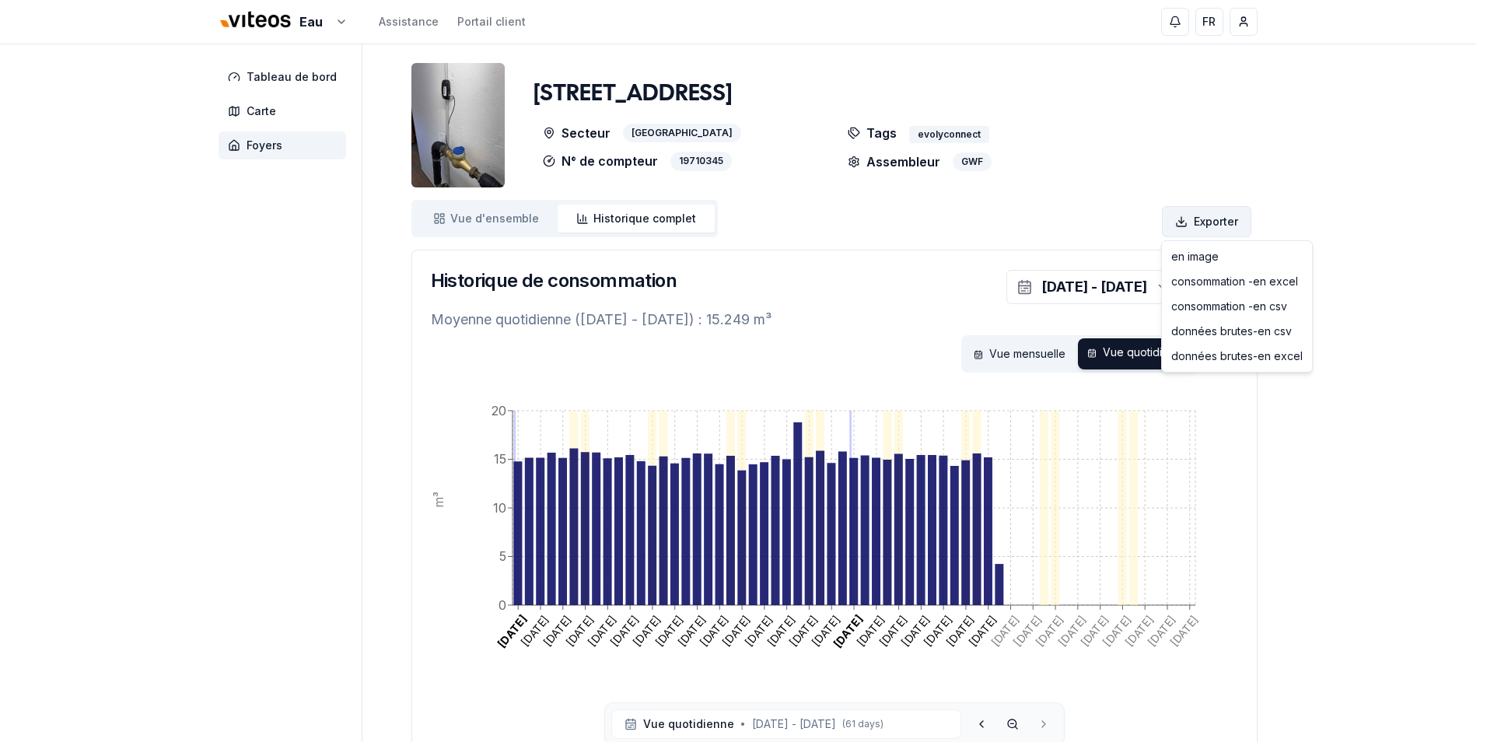
click at [1212, 218] on html "Eau Assistance Portail client FR Massimo Monastra Tableau de bord Carte Foyers …" at bounding box center [743, 429] width 1487 height 859
click at [1243, 356] on div "données brutes - en excel" at bounding box center [1237, 356] width 144 height 25
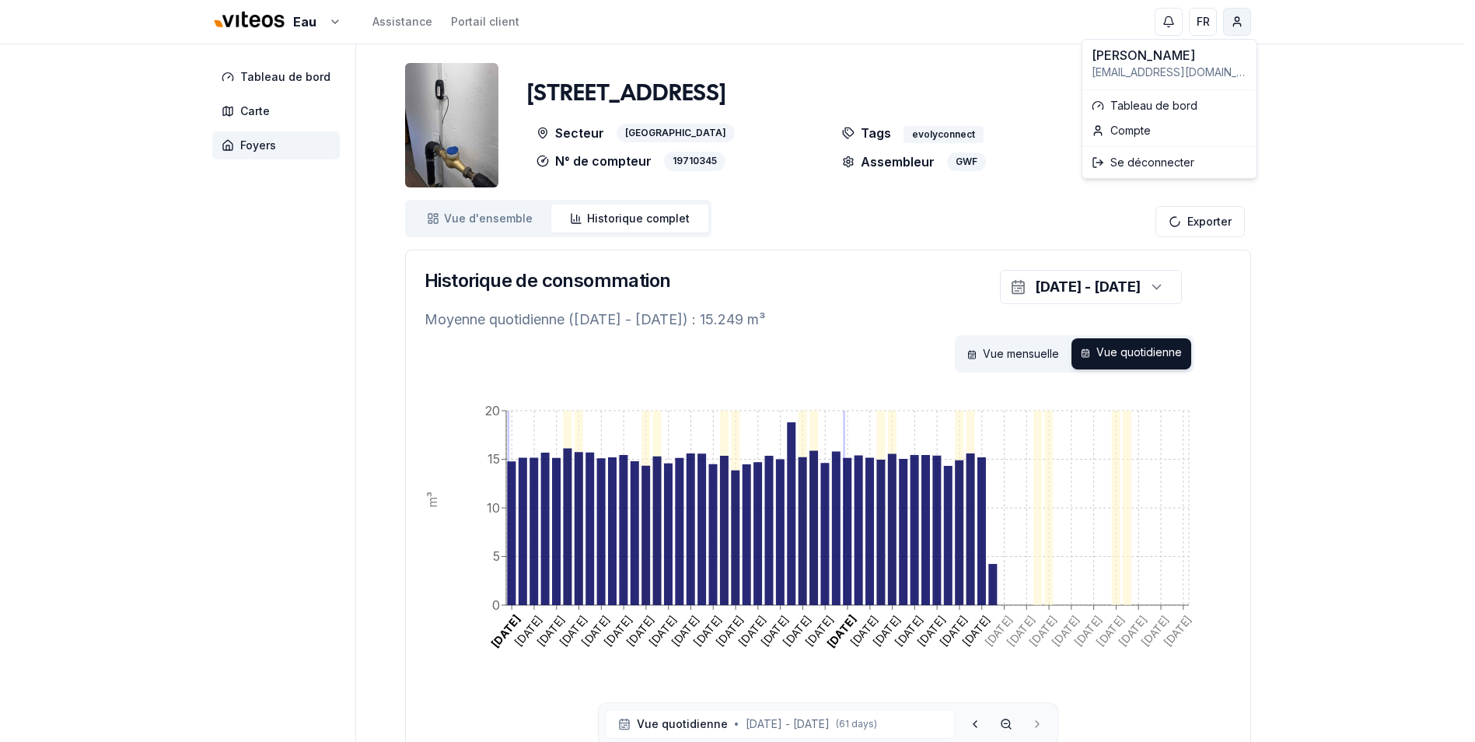
click at [1244, 24] on html "Eau Assistance Portail client FR Massimo Monastra Tableau de bord Carte Foyers …" at bounding box center [737, 429] width 1475 height 859
click at [1326, 194] on html "Eau Assistance Portail client FR Massimo Monastra Tableau de bord Carte Foyers …" at bounding box center [737, 429] width 1475 height 859
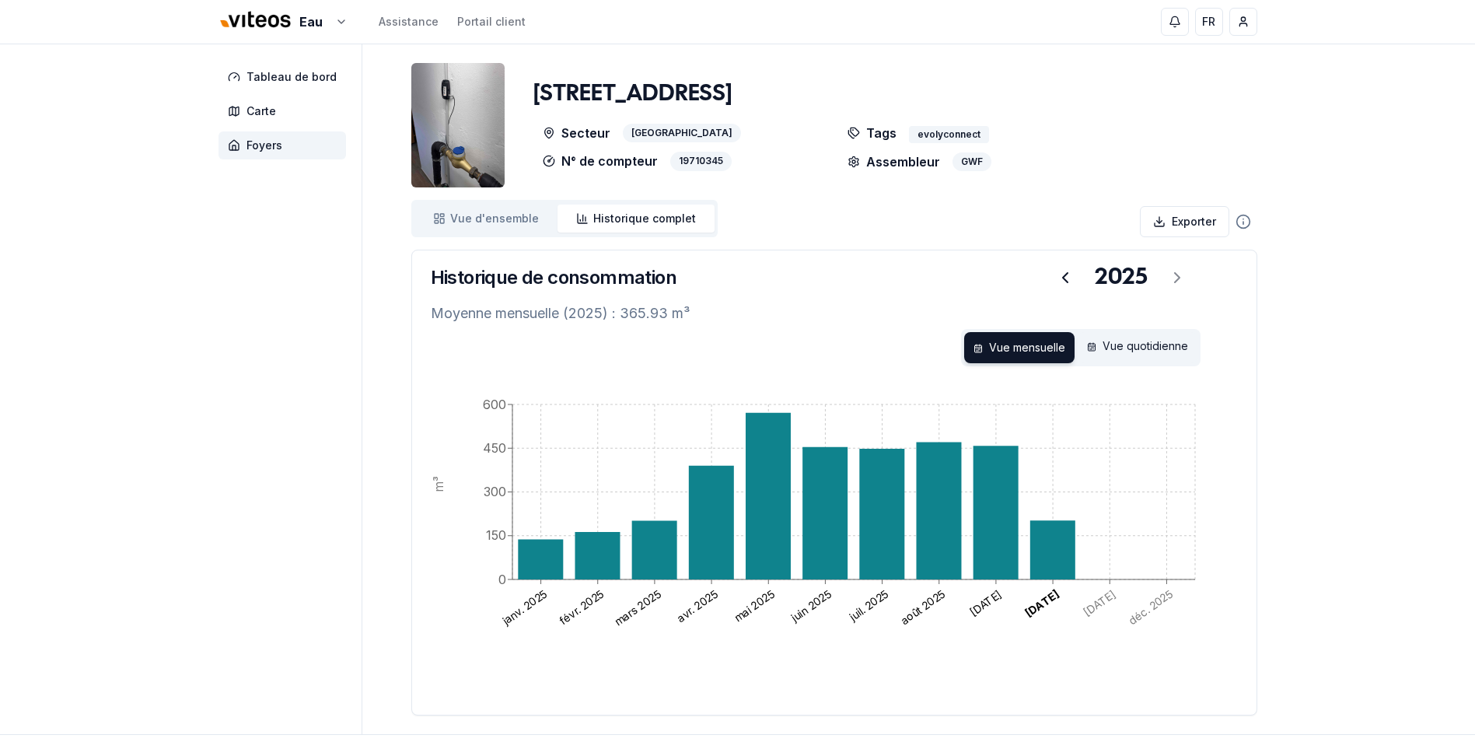
click at [1358, 263] on div "Eau Assistance Portail client FR Massimo Monastra Tableau de bord Carte Foyers …" at bounding box center [737, 404] width 1475 height 809
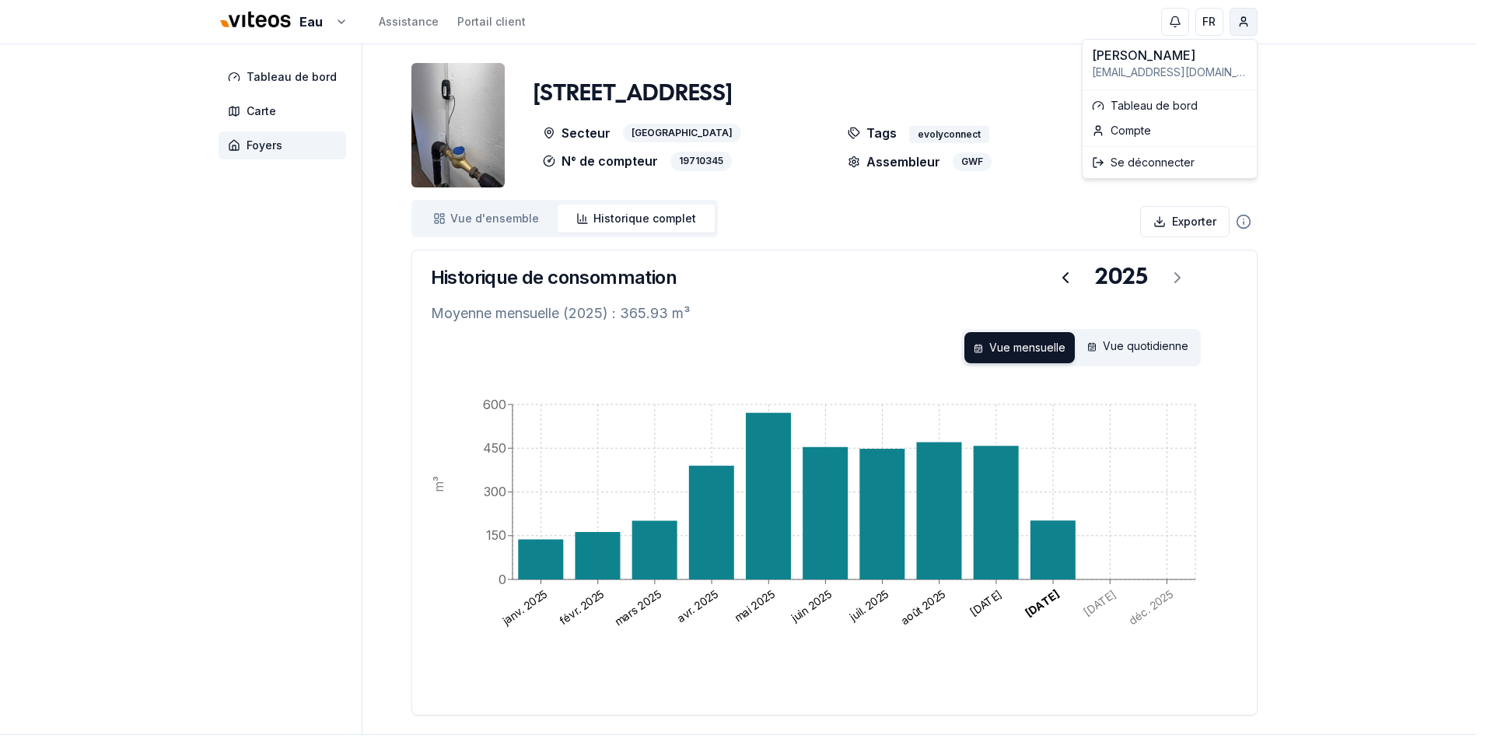
click at [1239, 26] on html "Eau Assistance Portail client FR Massimo Monastra Tableau de bord Carte Foyers …" at bounding box center [743, 404] width 1487 height 809
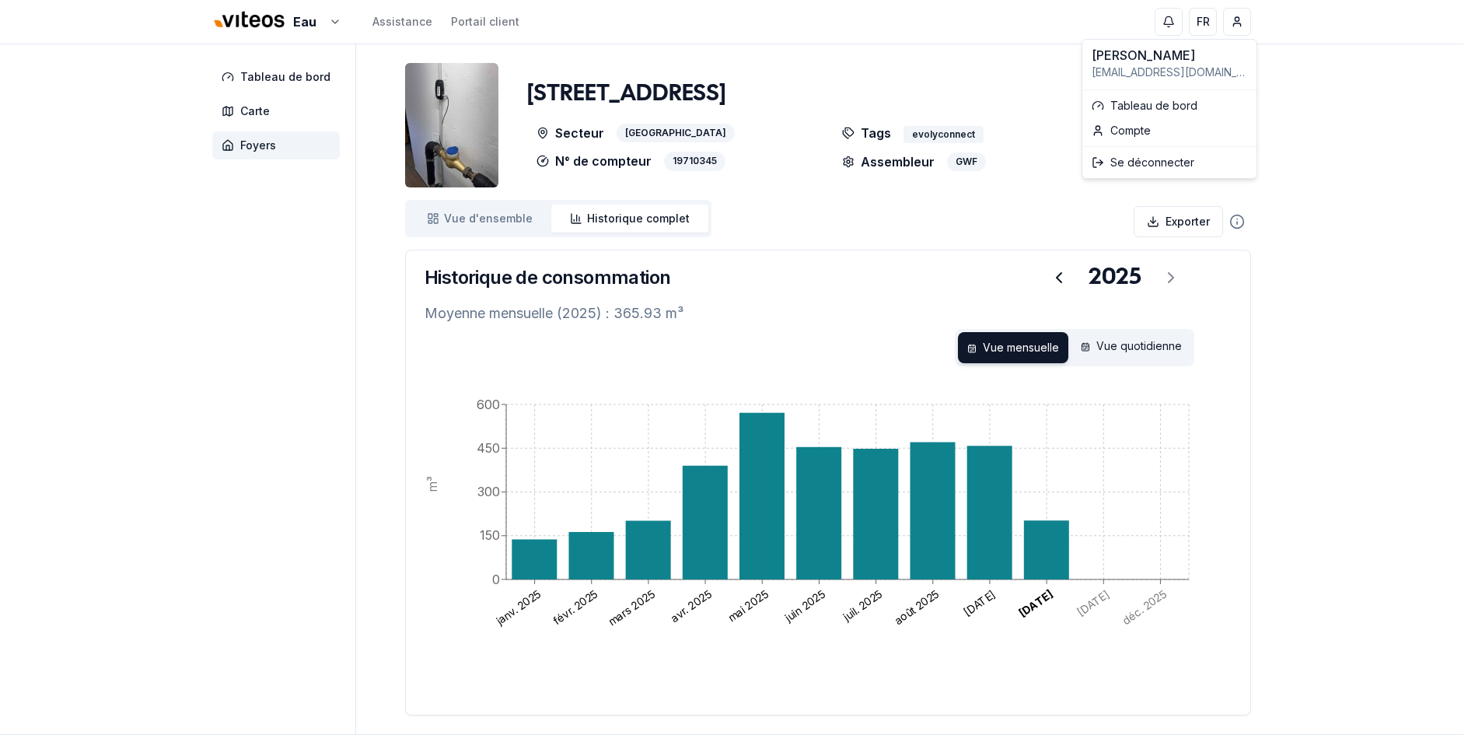
click at [1371, 216] on html "Eau Assistance Portail client FR Massimo Monastra Tableau de bord Carte Foyers …" at bounding box center [737, 404] width 1475 height 809
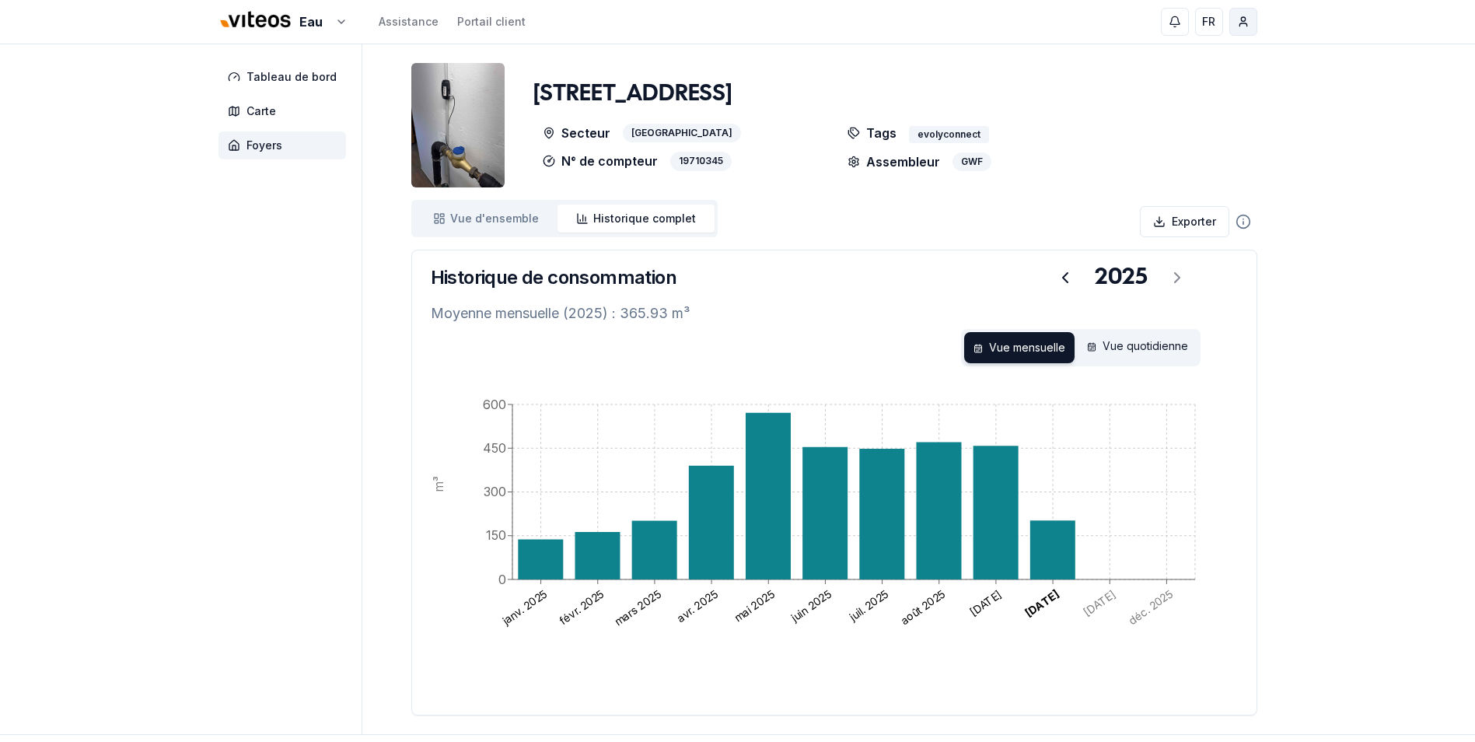
click at [1234, 26] on html "Eau Assistance Portail client FR Massimo Monastra Tableau de bord Carte Foyers …" at bounding box center [737, 404] width 1475 height 809
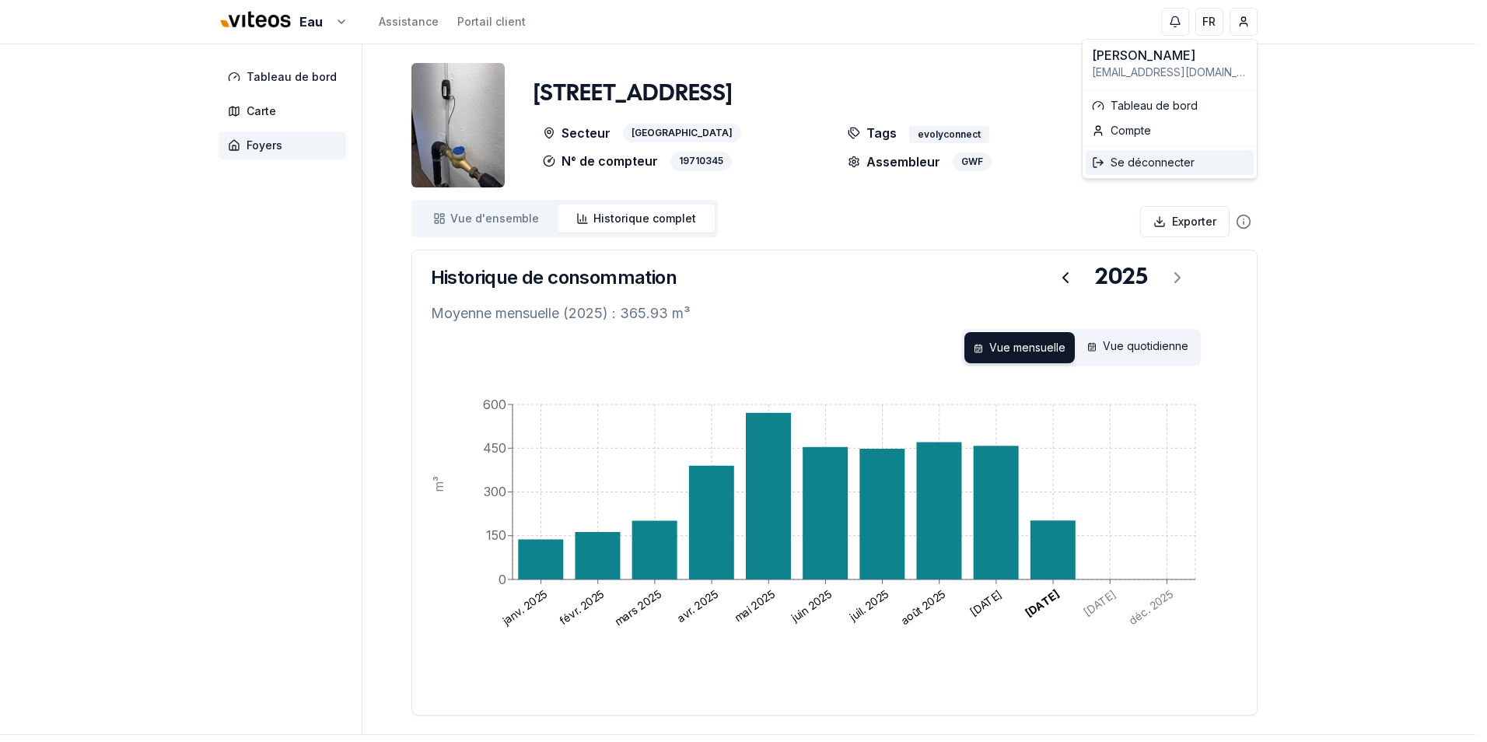
click at [1172, 166] on div "Se déconnecter" at bounding box center [1169, 162] width 168 height 25
